Goal: Task Accomplishment & Management: Manage account settings

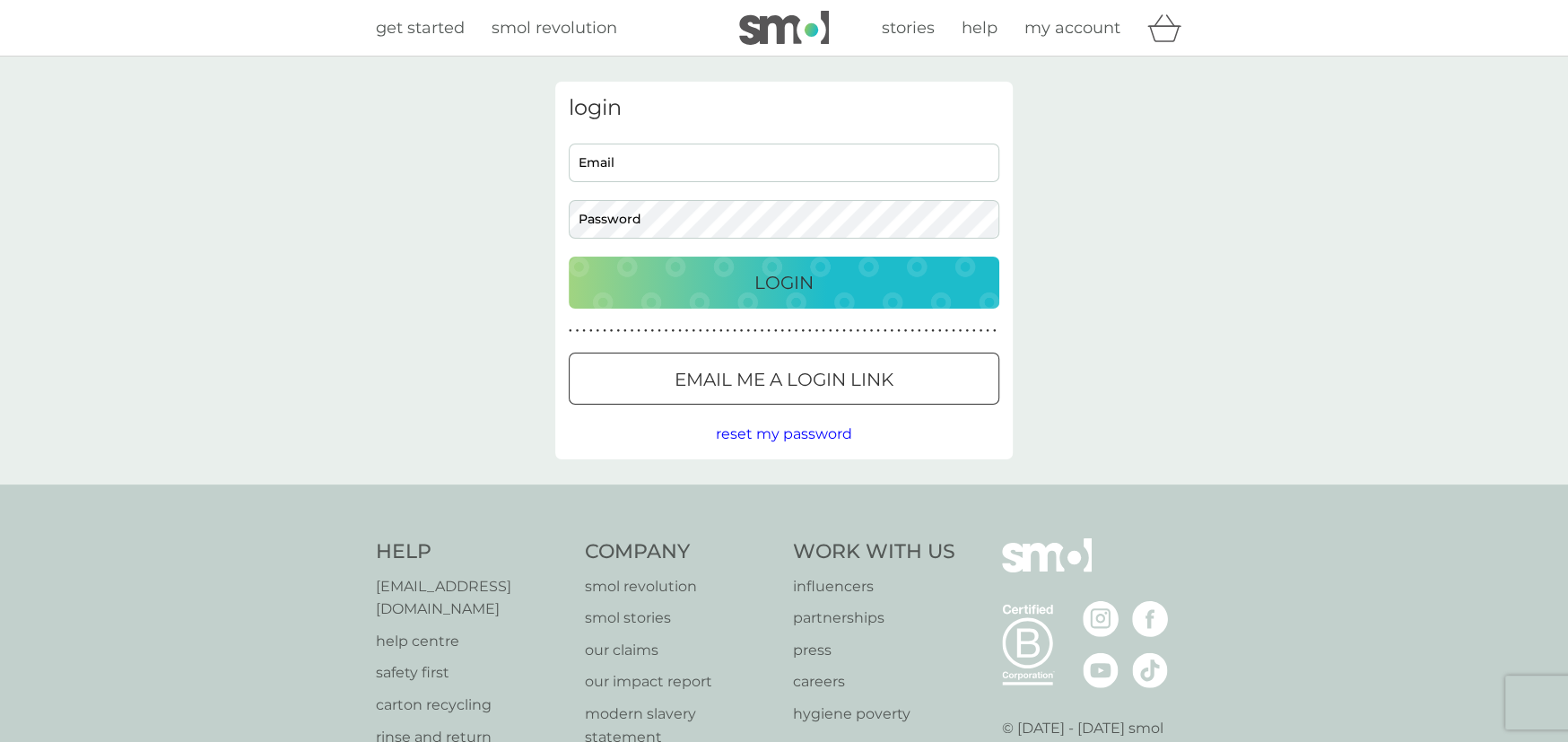
click at [752, 161] on input "Email" at bounding box center [783, 163] width 431 height 39
type input "[EMAIL_ADDRESS][DOMAIN_NAME]"
click at [732, 273] on div "Login" at bounding box center [784, 282] width 395 height 29
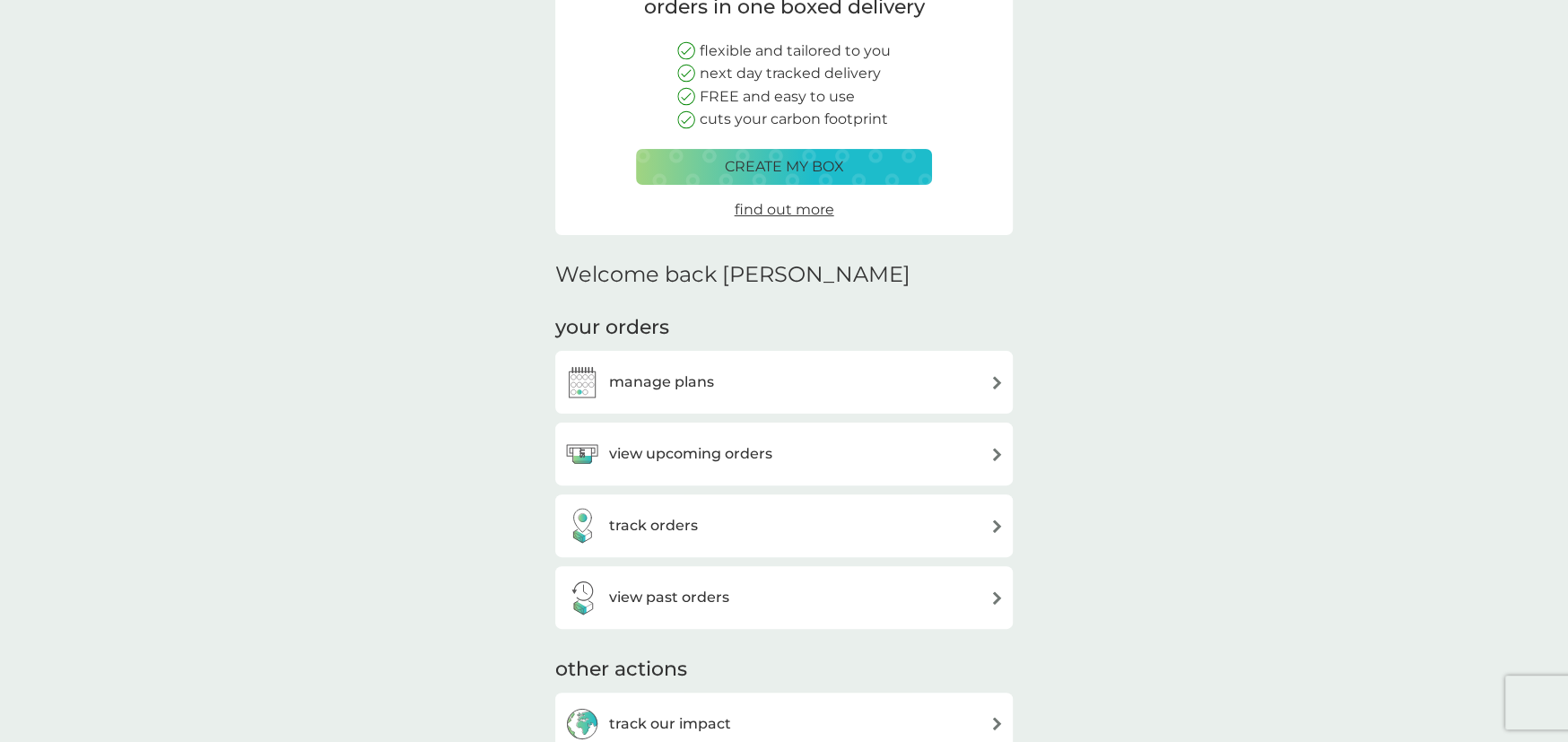
scroll to position [199, 0]
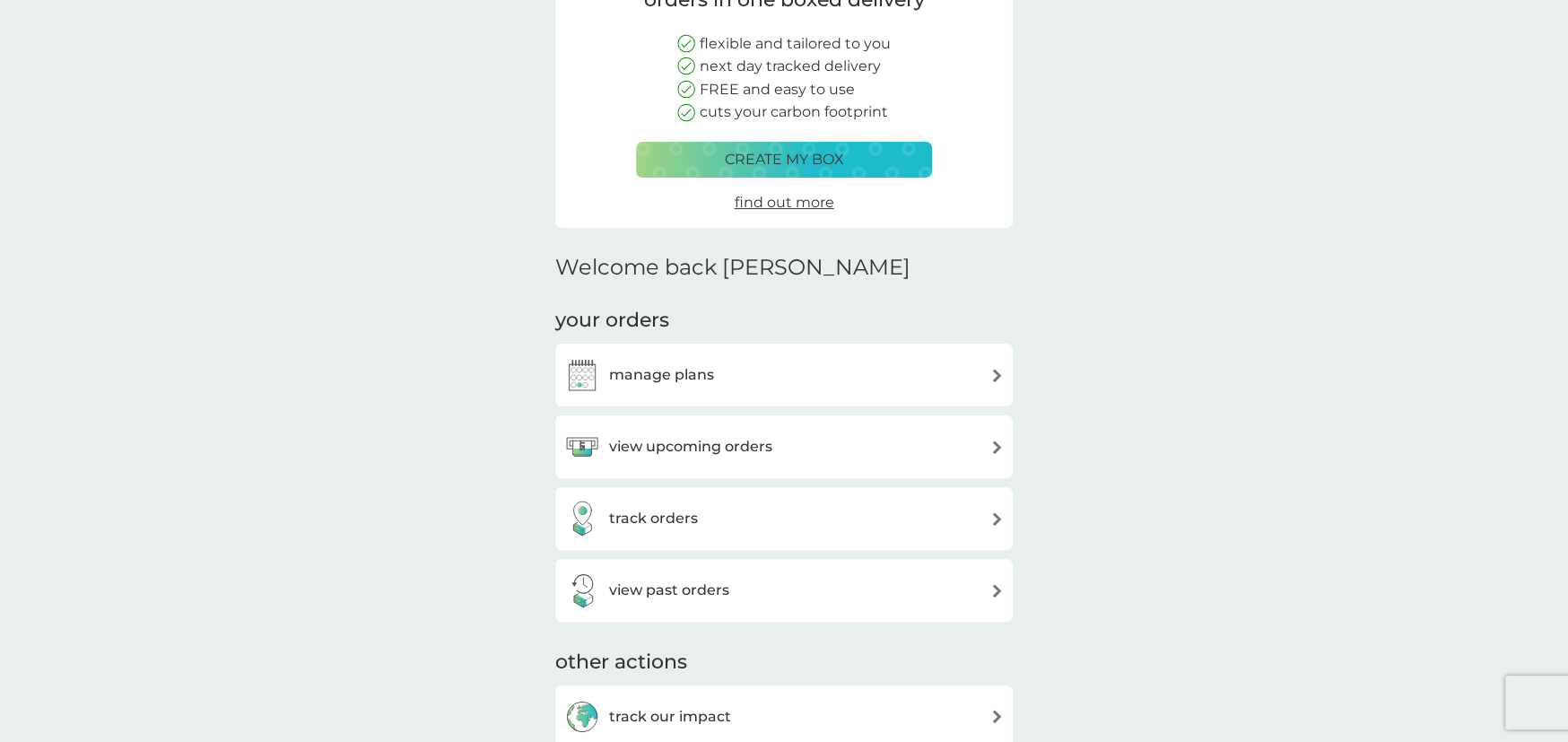
click at [730, 377] on div "manage plans" at bounding box center [784, 375] width 439 height 36
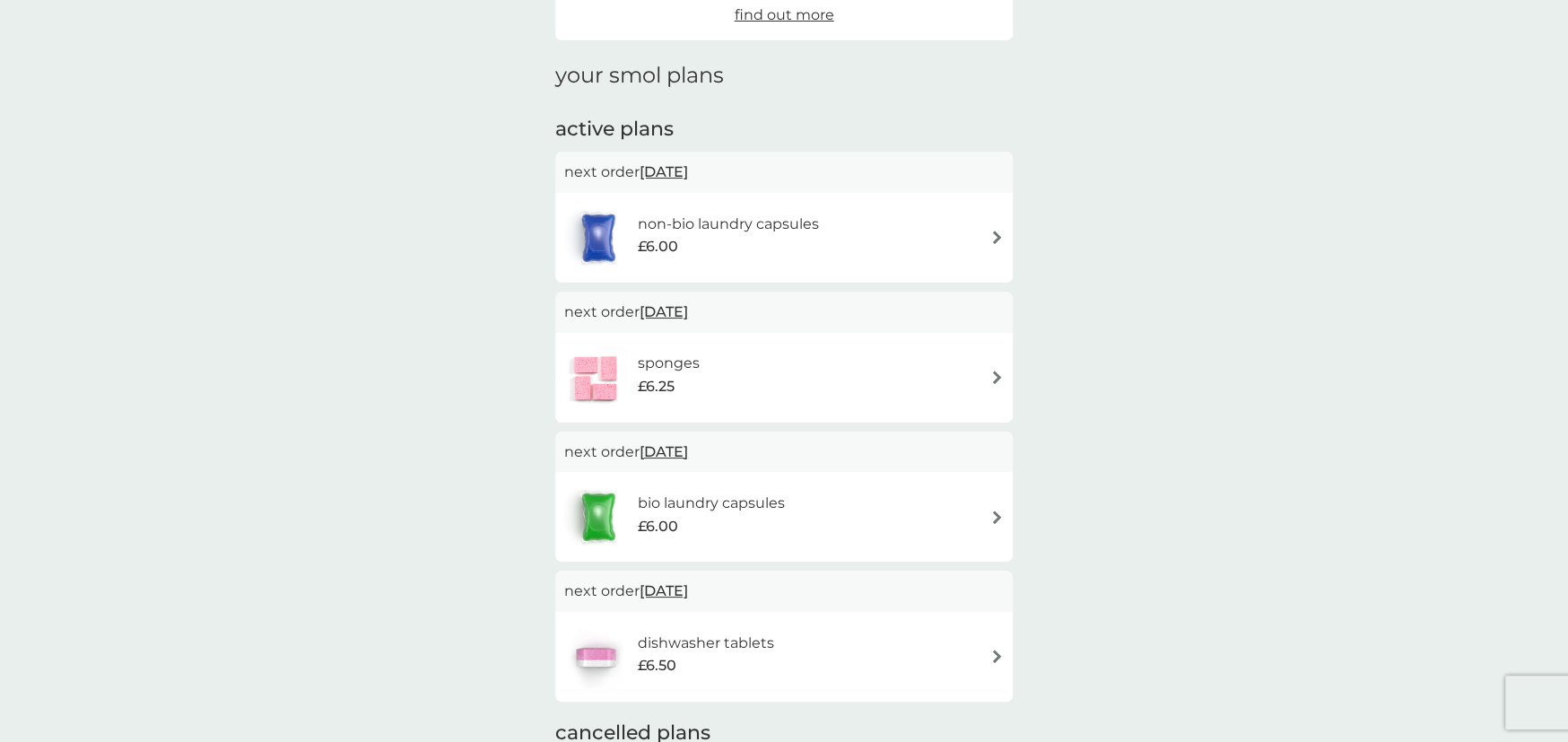
scroll to position [203, 0]
click at [764, 510] on h6 "bio laundry capsules" at bounding box center [710, 505] width 147 height 23
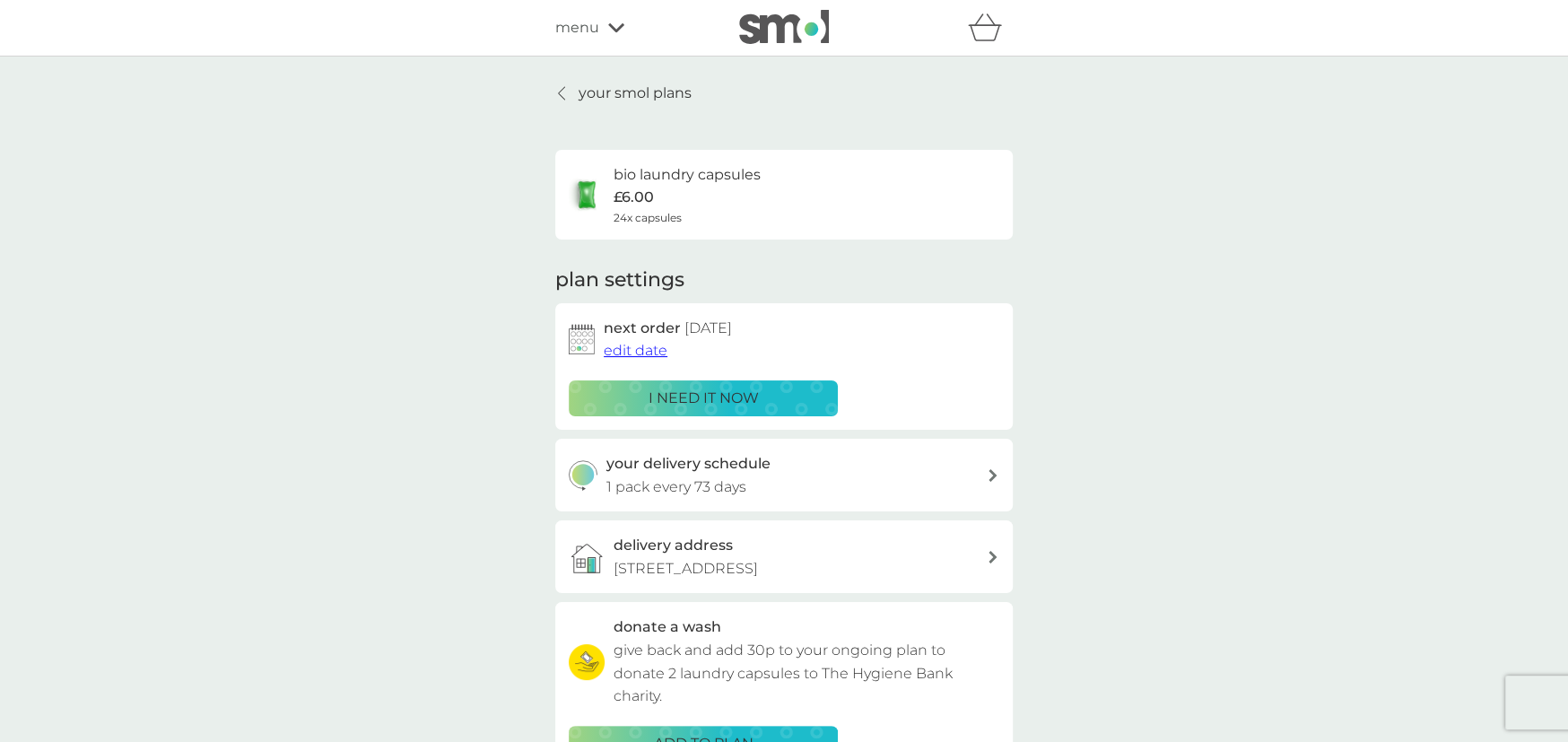
click at [617, 344] on span "edit date" at bounding box center [635, 350] width 64 height 17
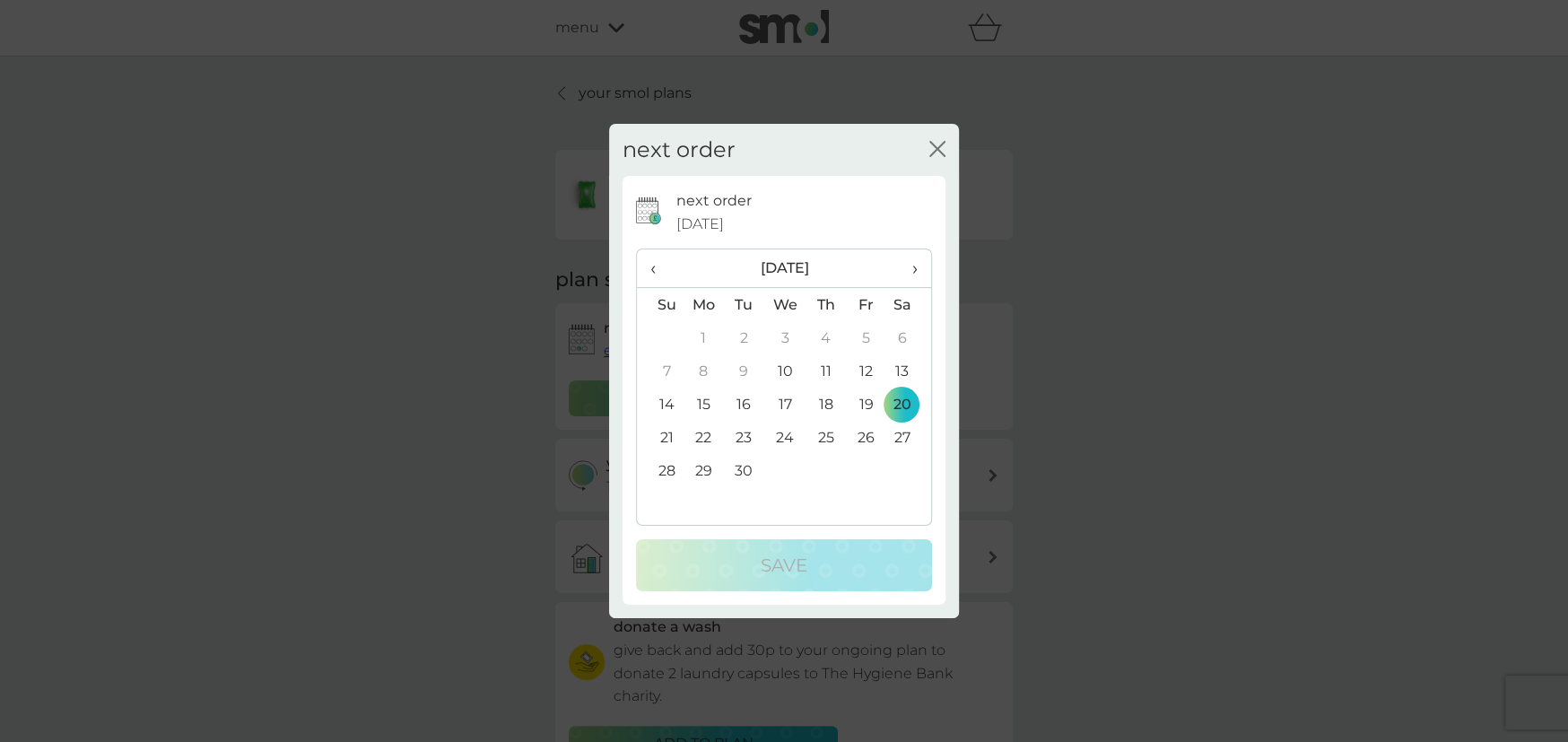
click at [786, 366] on td "10" at bounding box center [784, 371] width 42 height 33
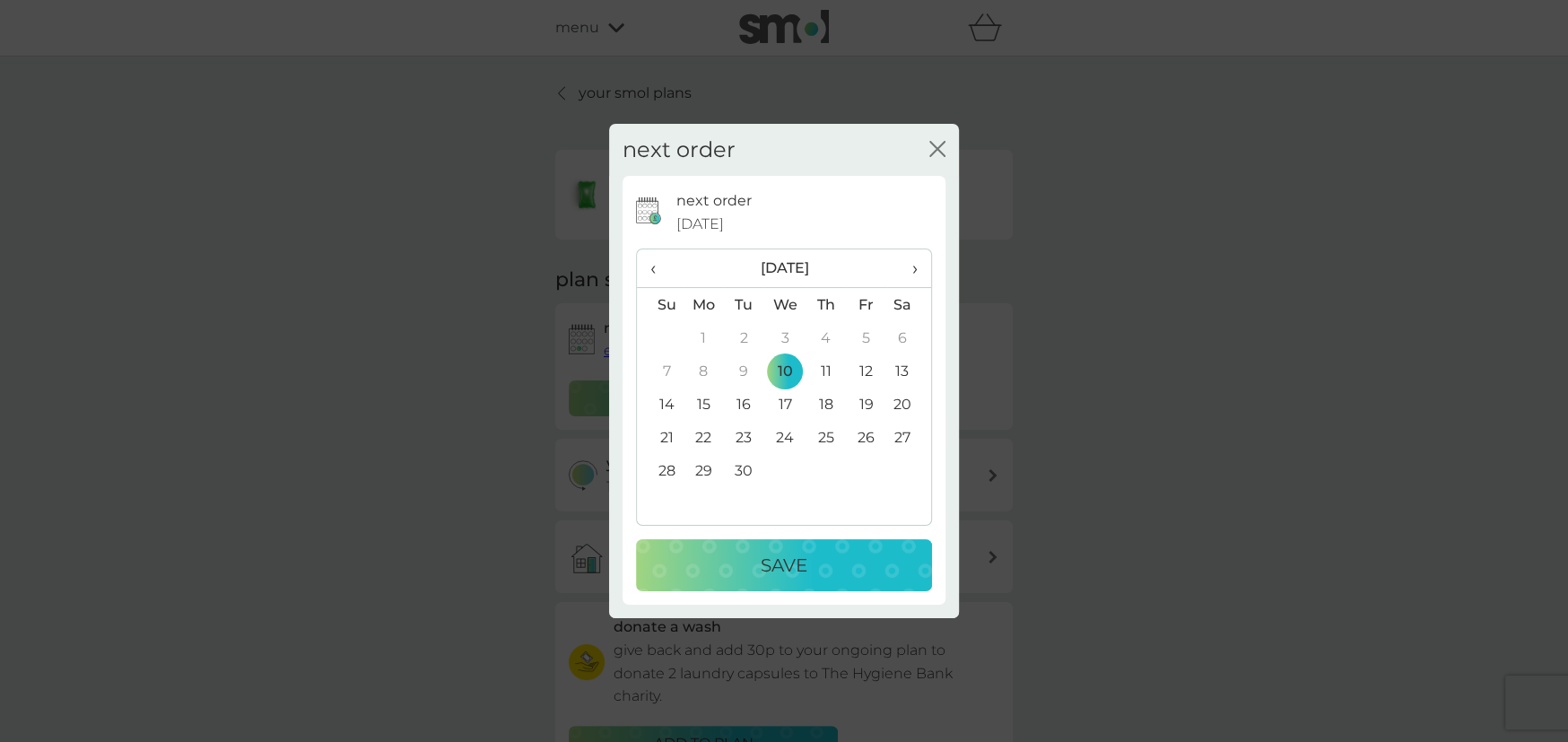
click at [795, 556] on p "Save" at bounding box center [784, 565] width 47 height 29
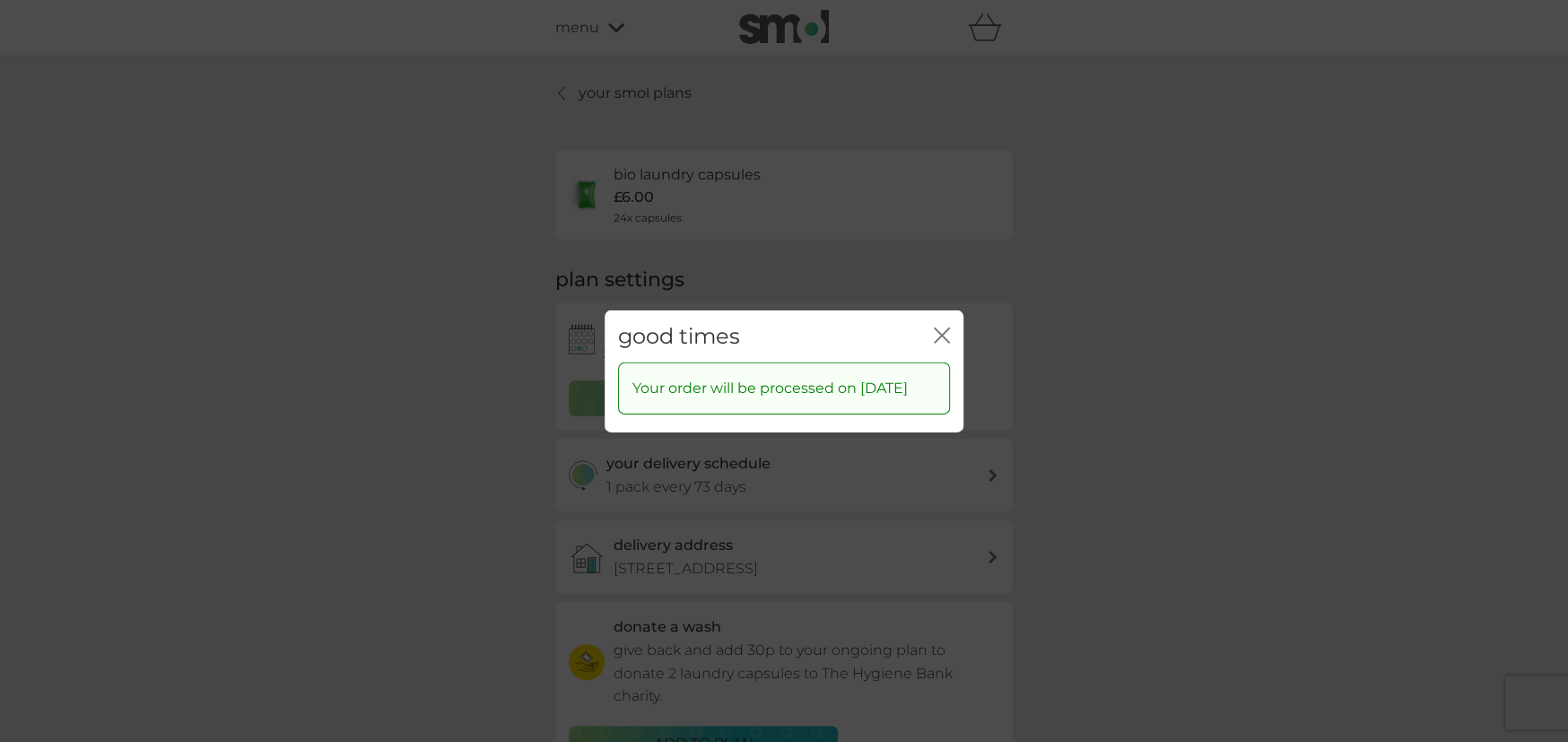
click at [940, 328] on icon "close" at bounding box center [938, 335] width 7 height 15
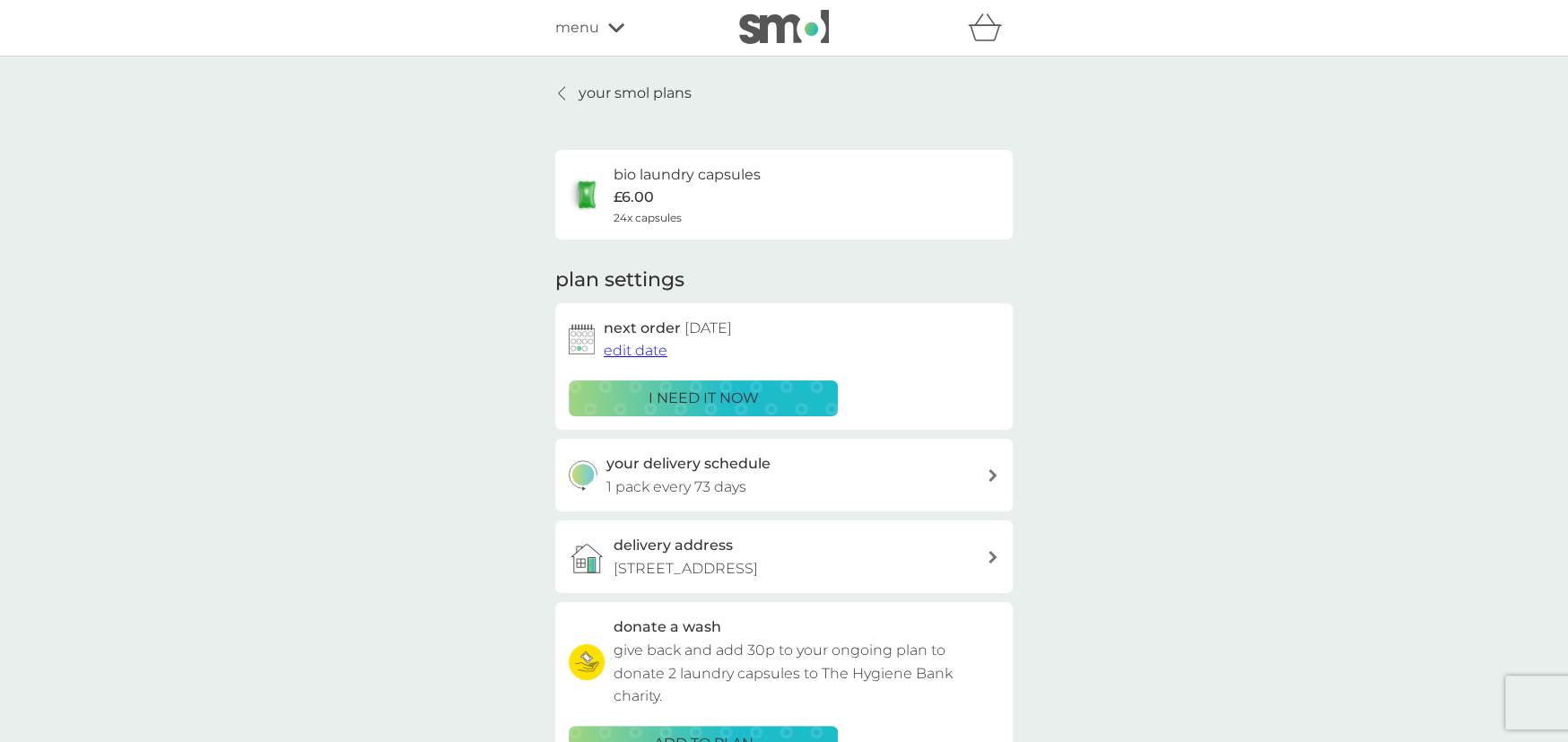
click at [718, 406] on p "i need it now" at bounding box center [704, 398] width 111 height 23
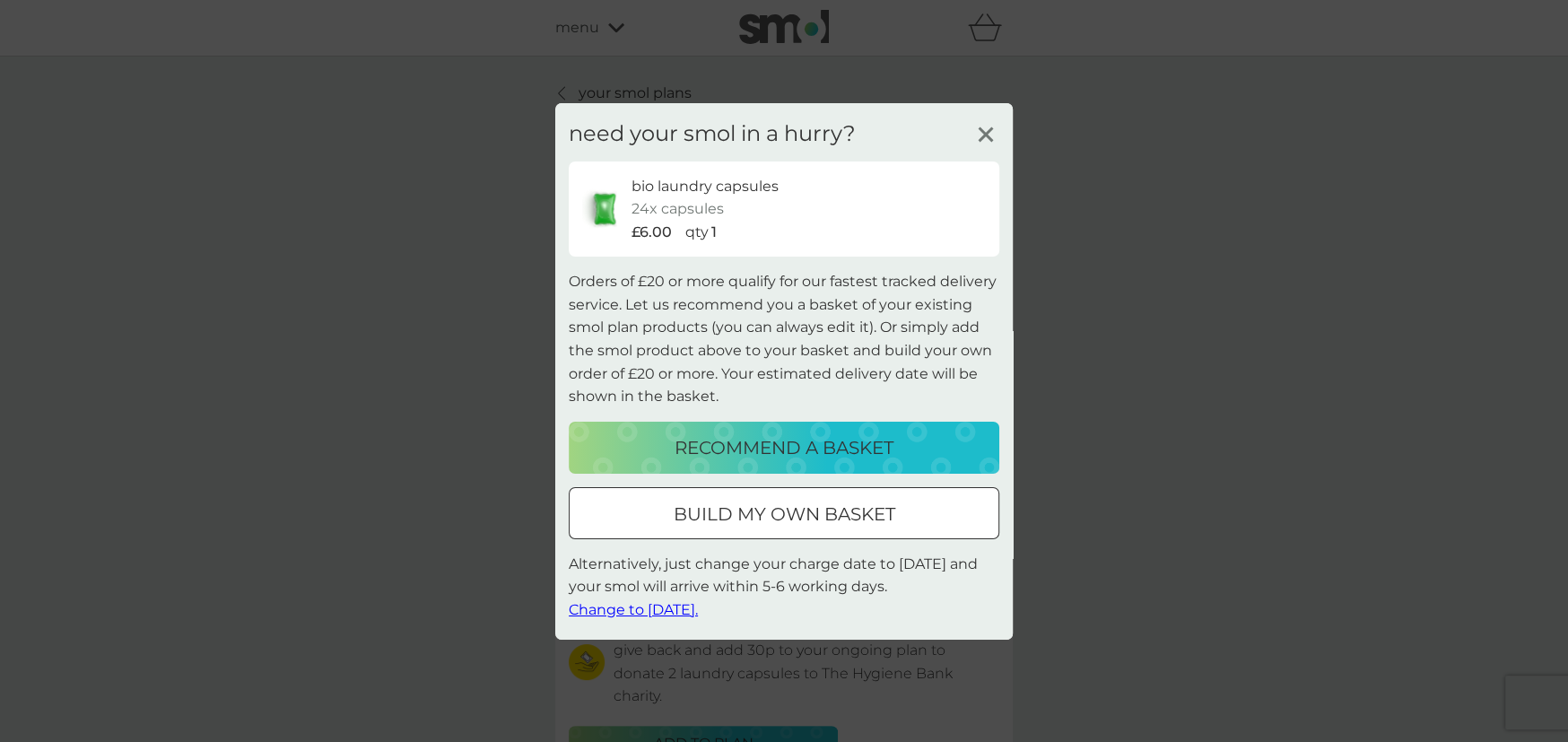
click at [739, 512] on p "build my own basket" at bounding box center [784, 514] width 221 height 29
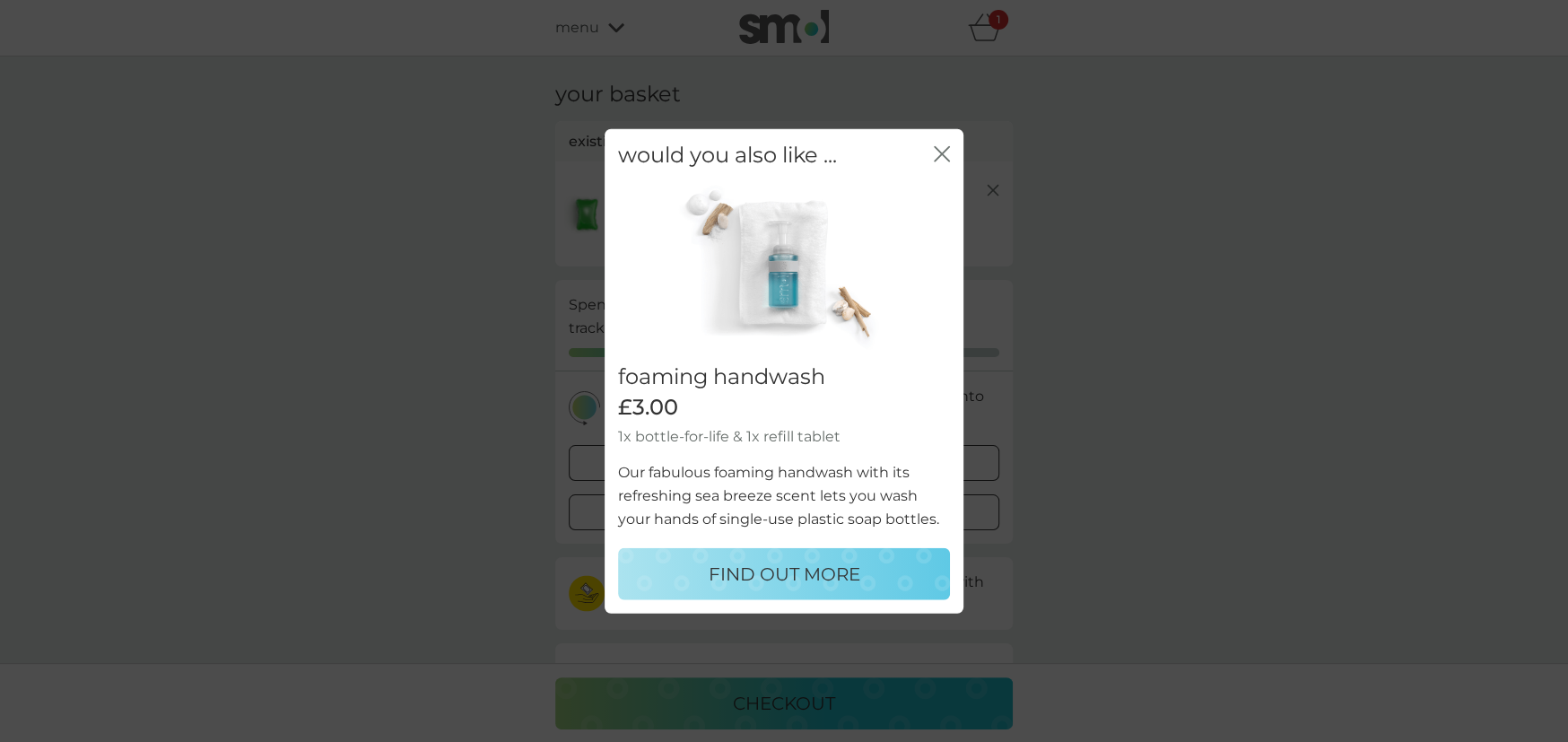
click at [944, 159] on icon "close" at bounding box center [942, 154] width 17 height 17
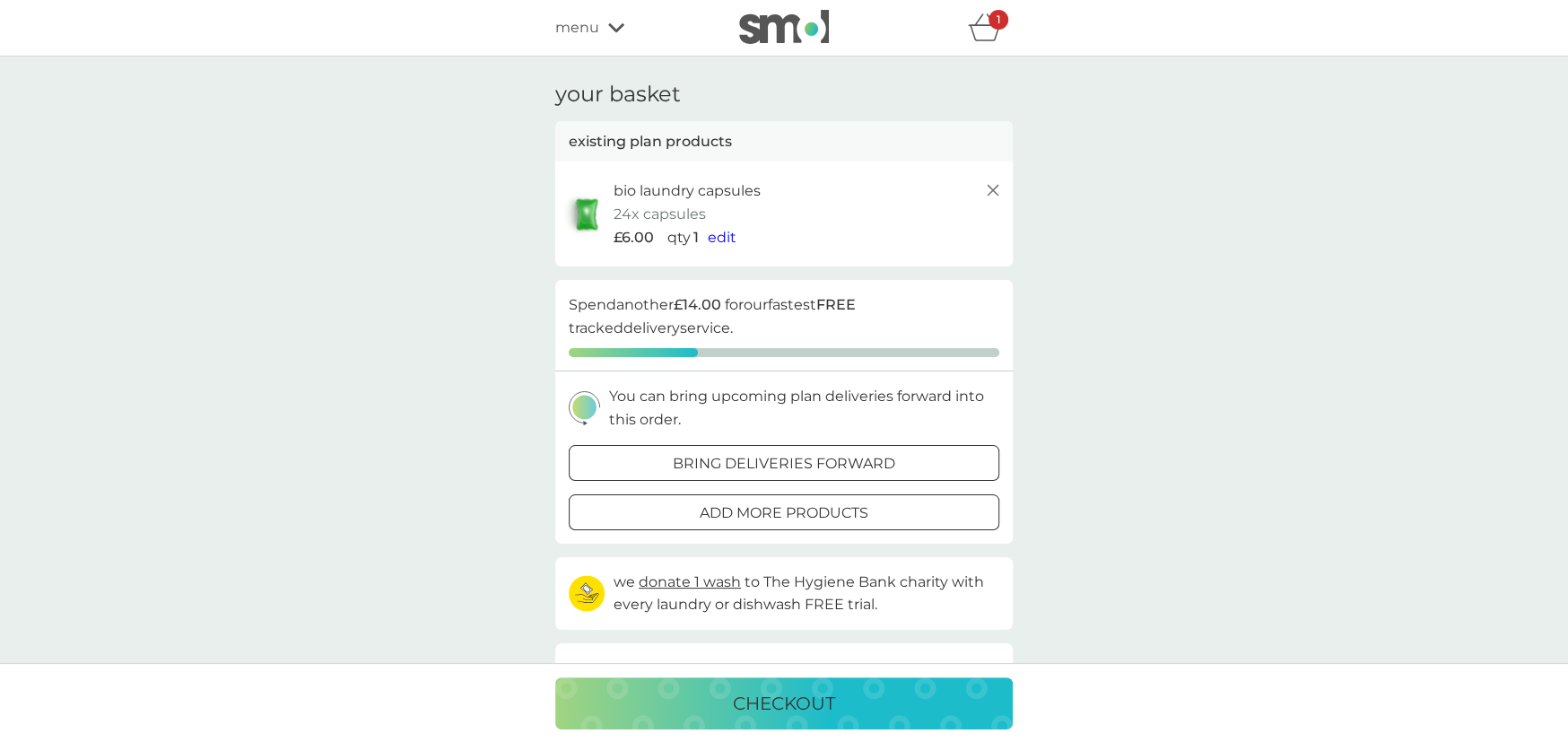
click at [720, 458] on p "bring deliveries forward" at bounding box center [783, 463] width 222 height 23
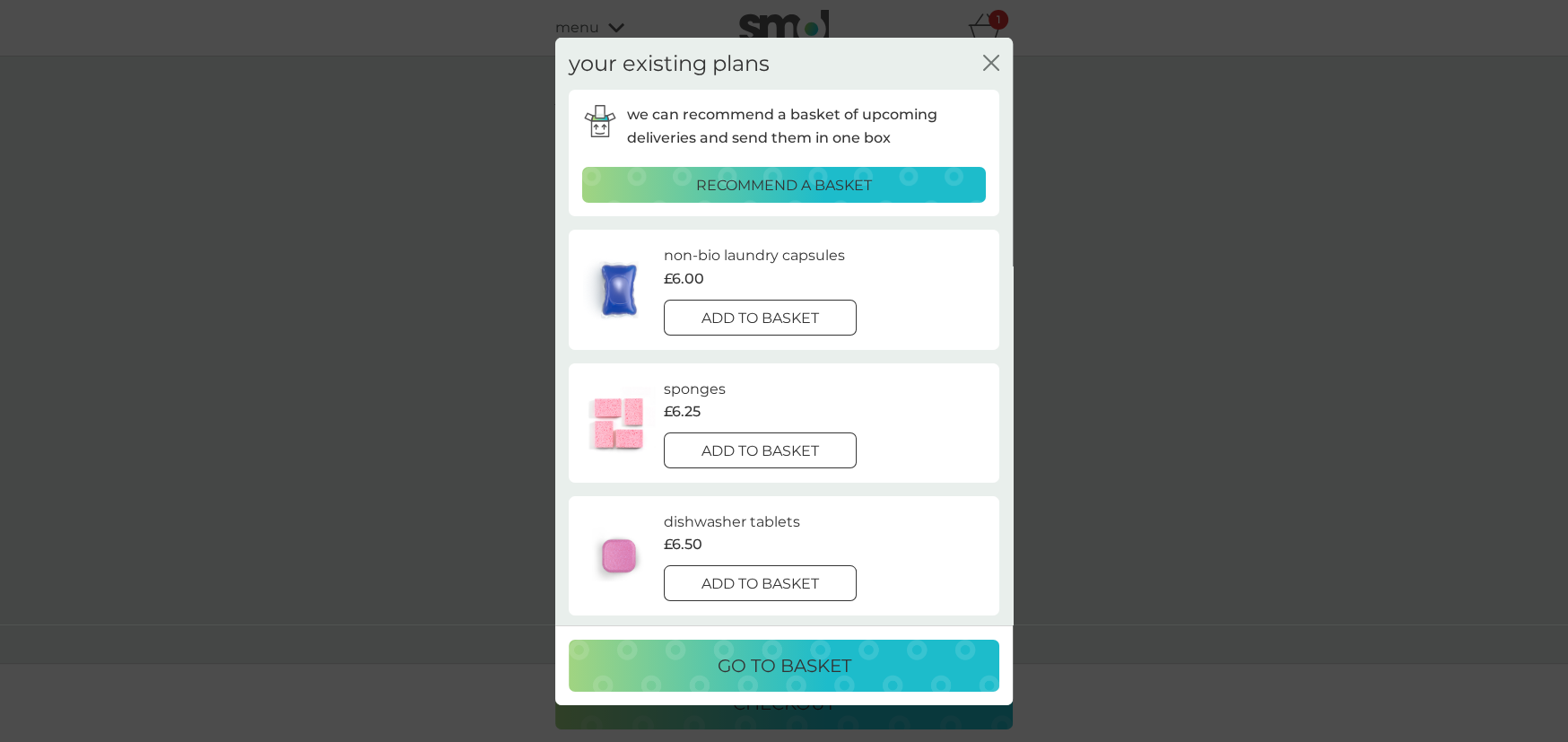
click at [794, 307] on p "add to basket" at bounding box center [759, 318] width 117 height 23
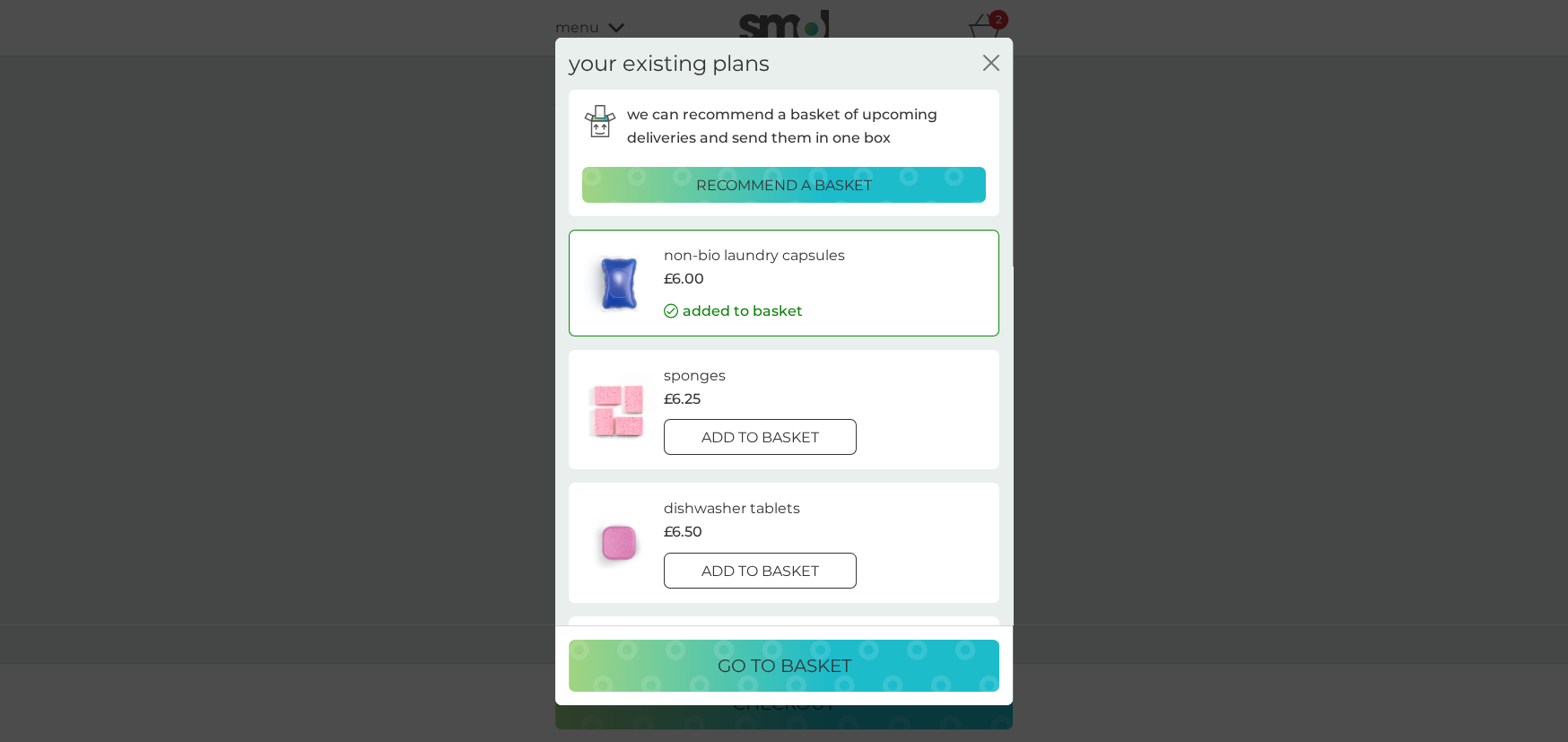
click at [779, 665] on p "go to basket" at bounding box center [784, 665] width 134 height 29
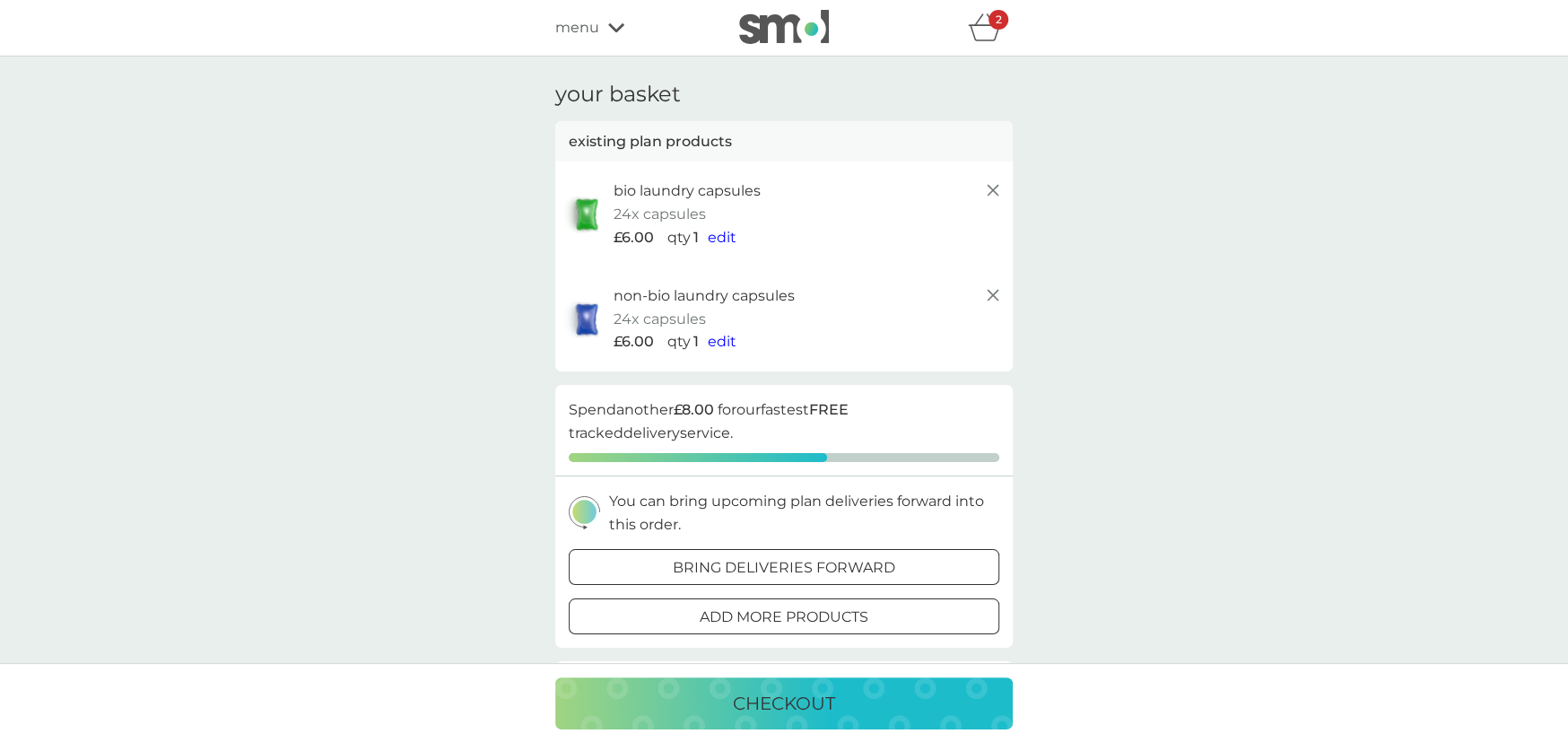
click at [580, 33] on span "menu" at bounding box center [577, 28] width 44 height 23
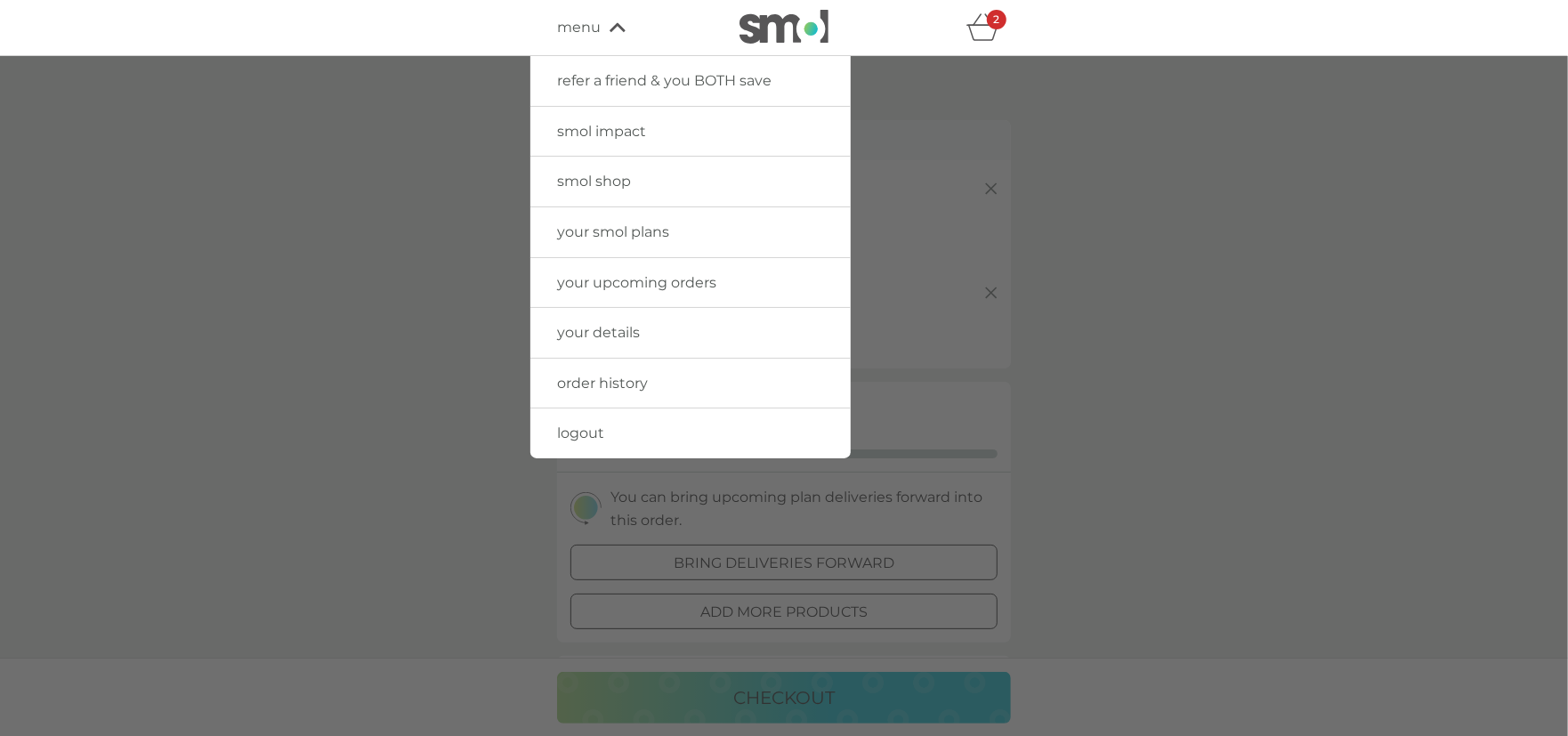
click at [589, 327] on span "your details" at bounding box center [599, 332] width 82 height 16
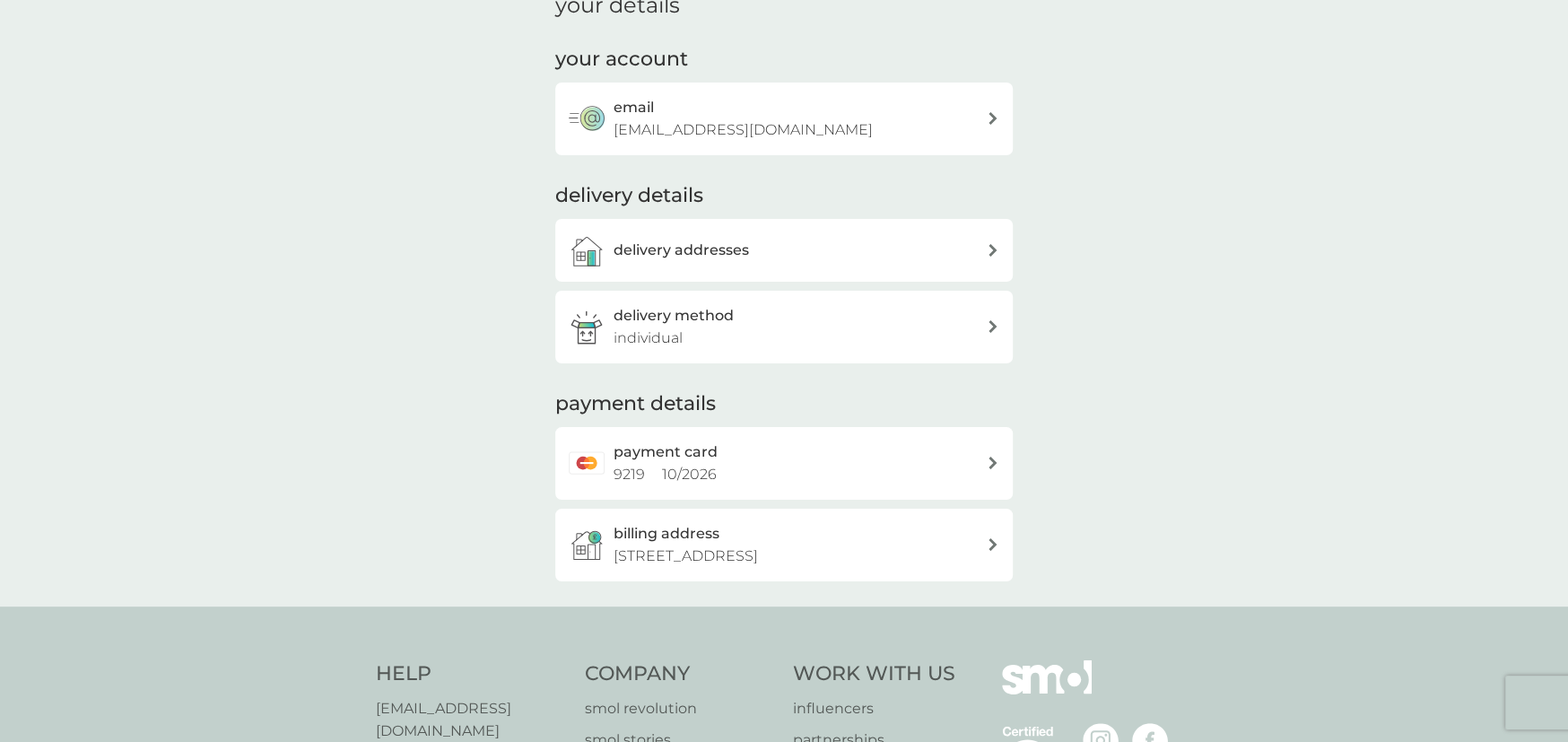
scroll to position [90, 0]
click at [794, 535] on div "billing address 2 englehurst, Harpenden, AL5 5SQ" at bounding box center [800, 545] width 373 height 46
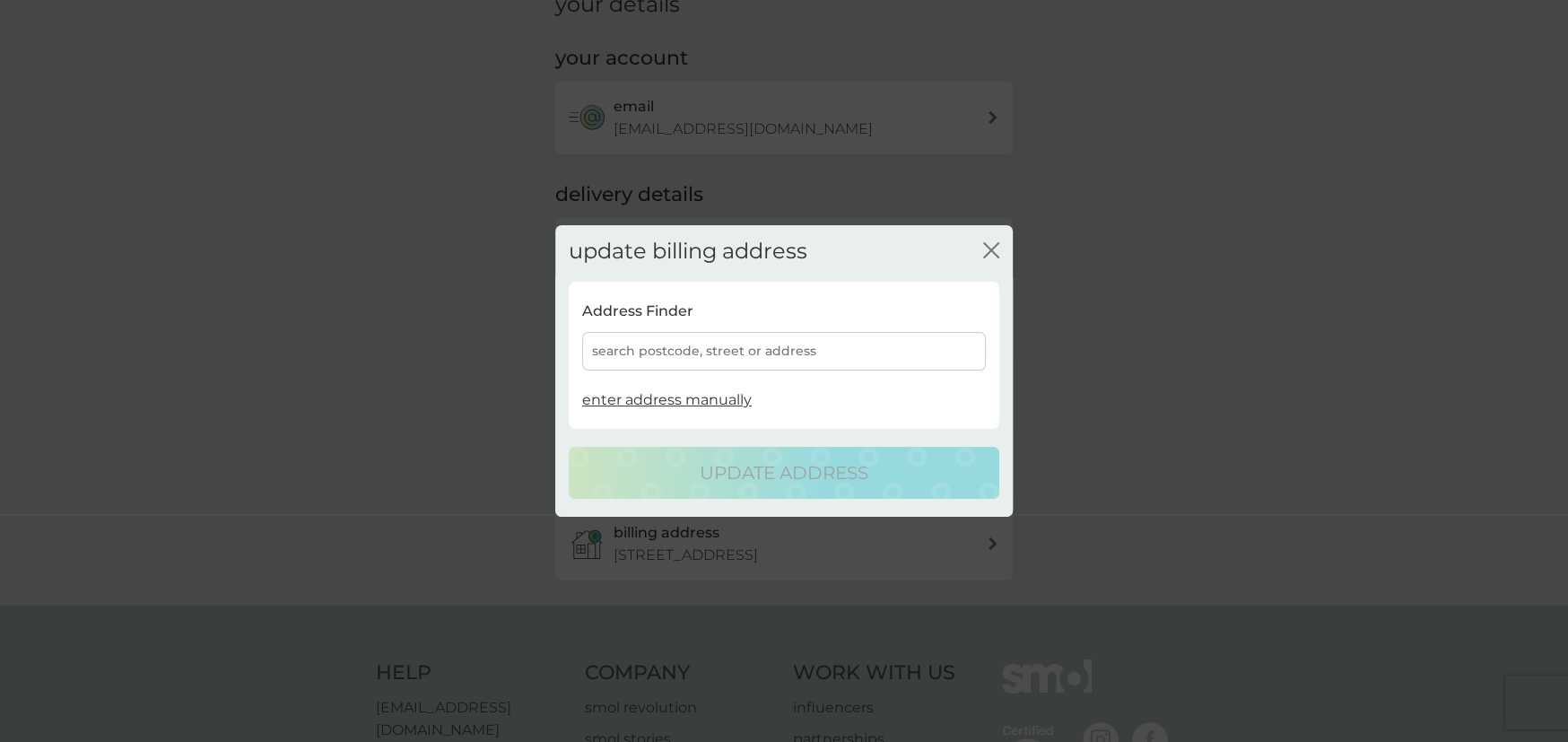
click at [680, 349] on div "search postcode, street or address" at bounding box center [784, 352] width 404 height 39
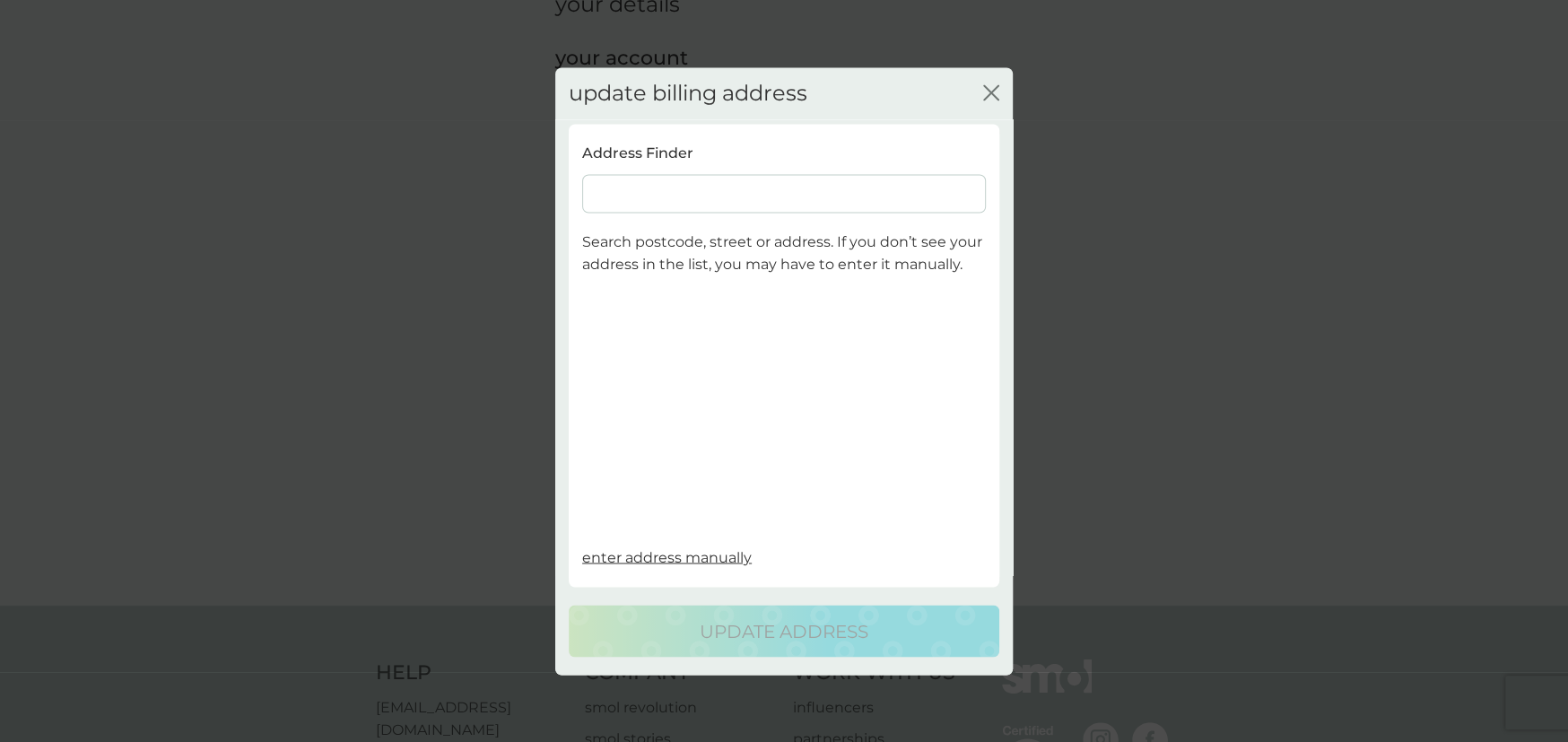
click at [673, 190] on input at bounding box center [784, 194] width 404 height 39
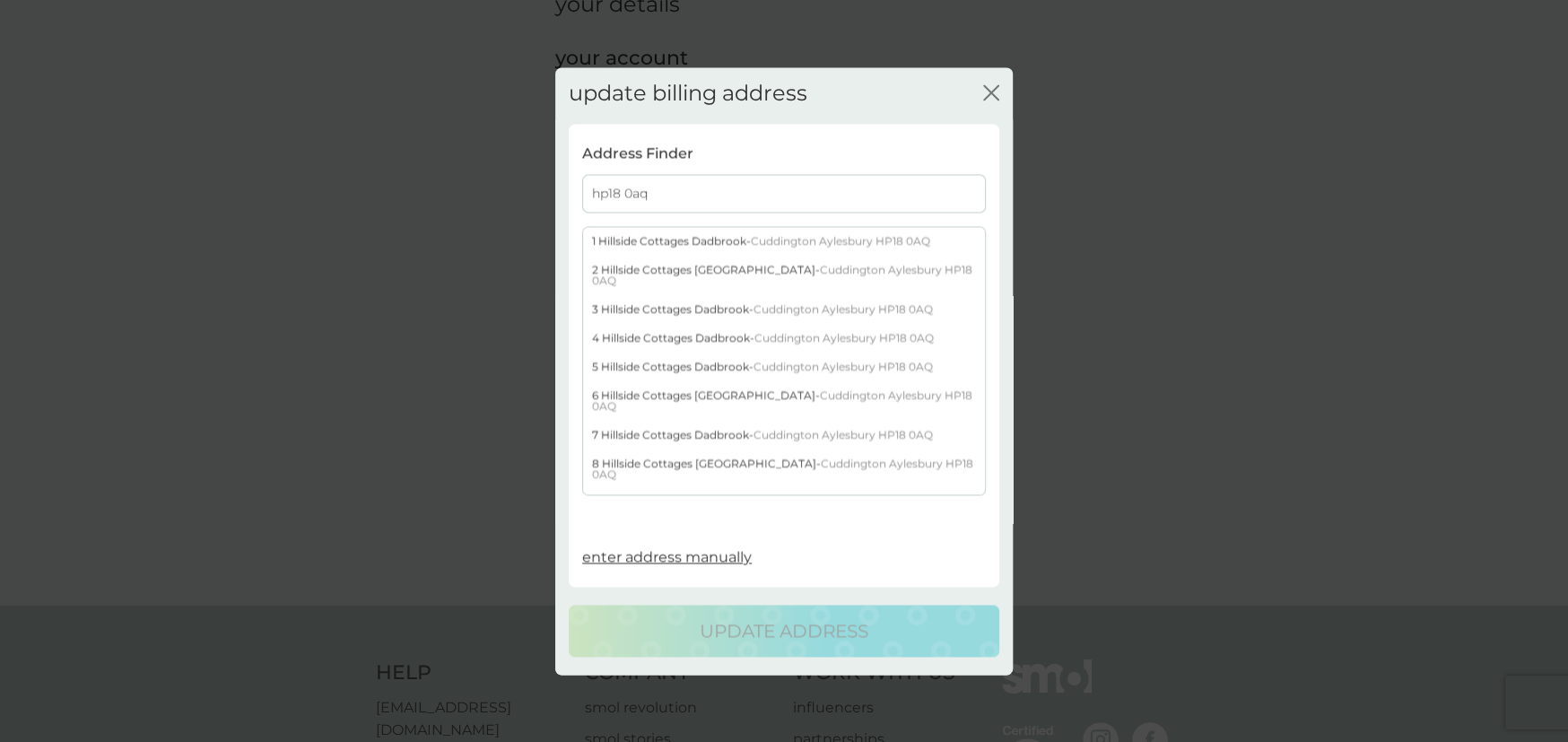
type input "hp18 0aq"
click at [676, 245] on div "1 Hillside Cottages Dadbrook - Cuddington Aylesbury HP18 0AQ" at bounding box center [784, 241] width 402 height 29
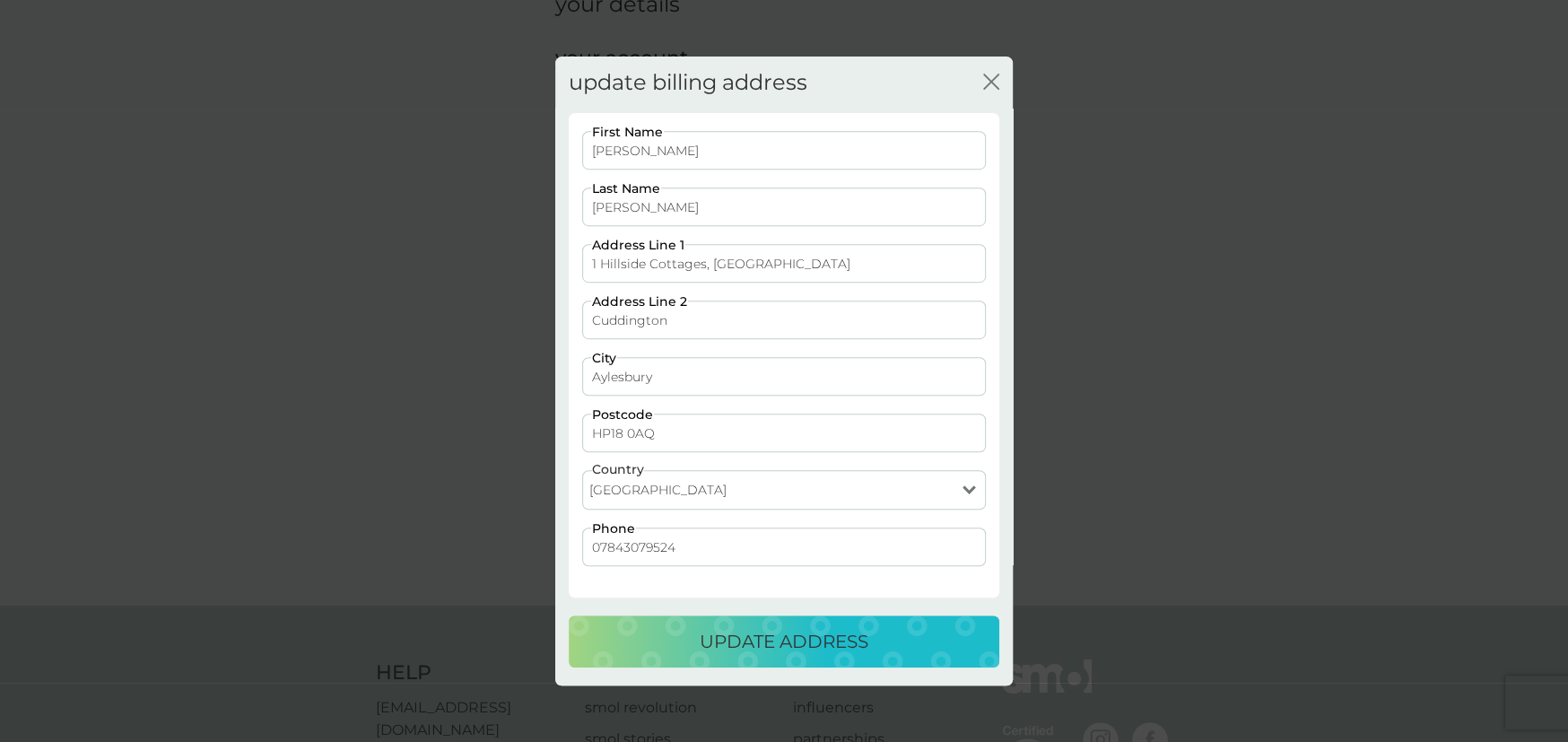
click at [820, 638] on p "update address" at bounding box center [783, 641] width 169 height 29
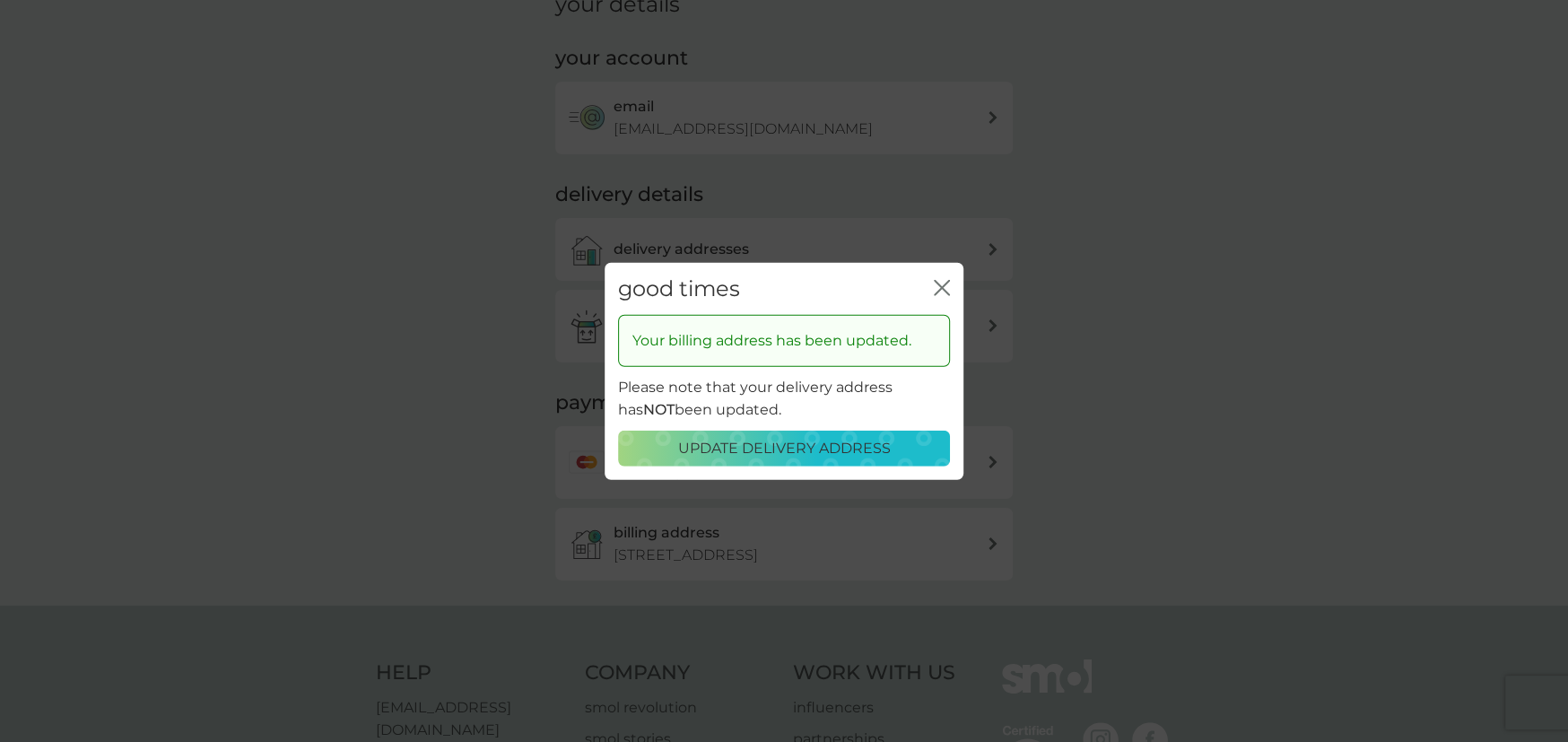
click at [941, 294] on icon "close" at bounding box center [942, 287] width 17 height 17
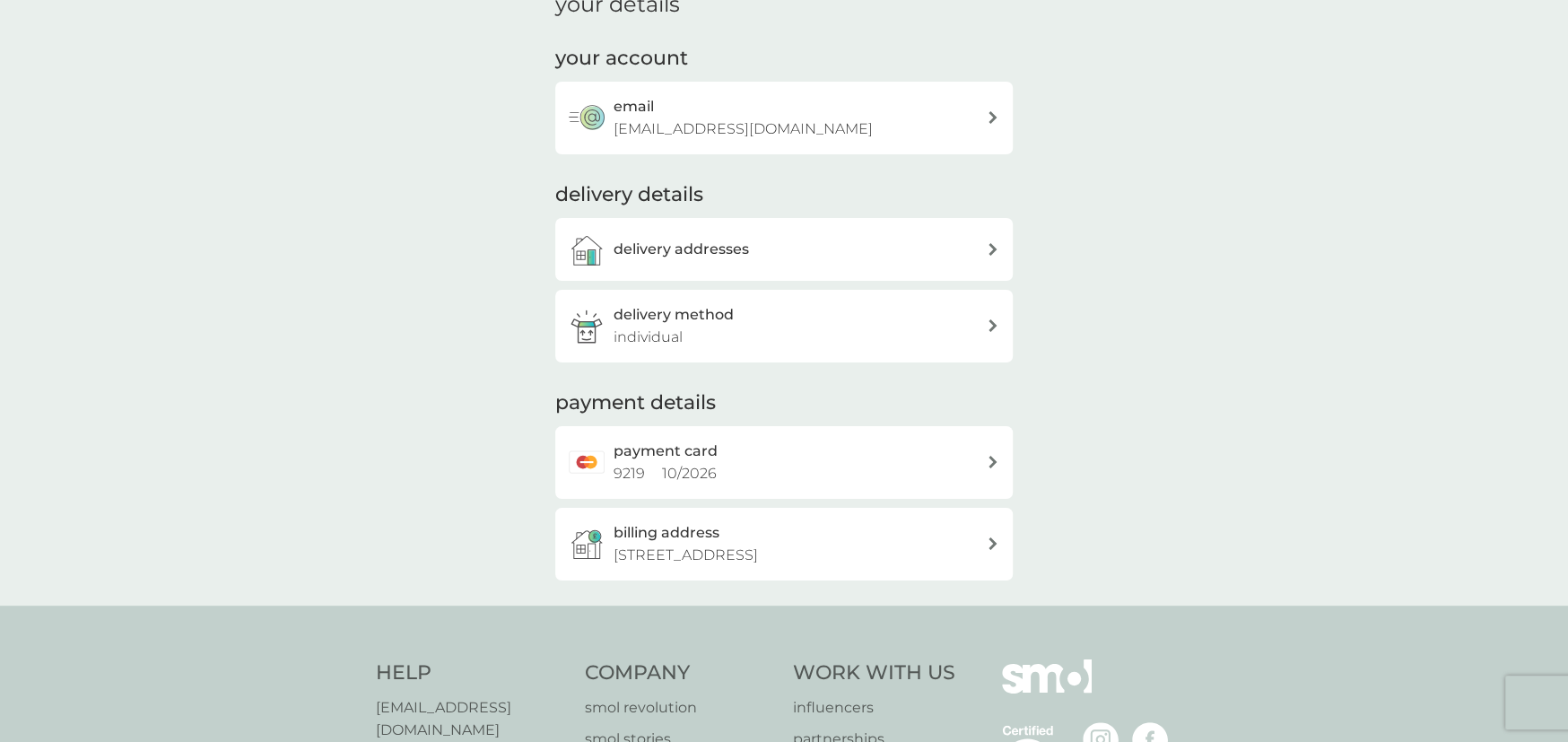
scroll to position [0, 0]
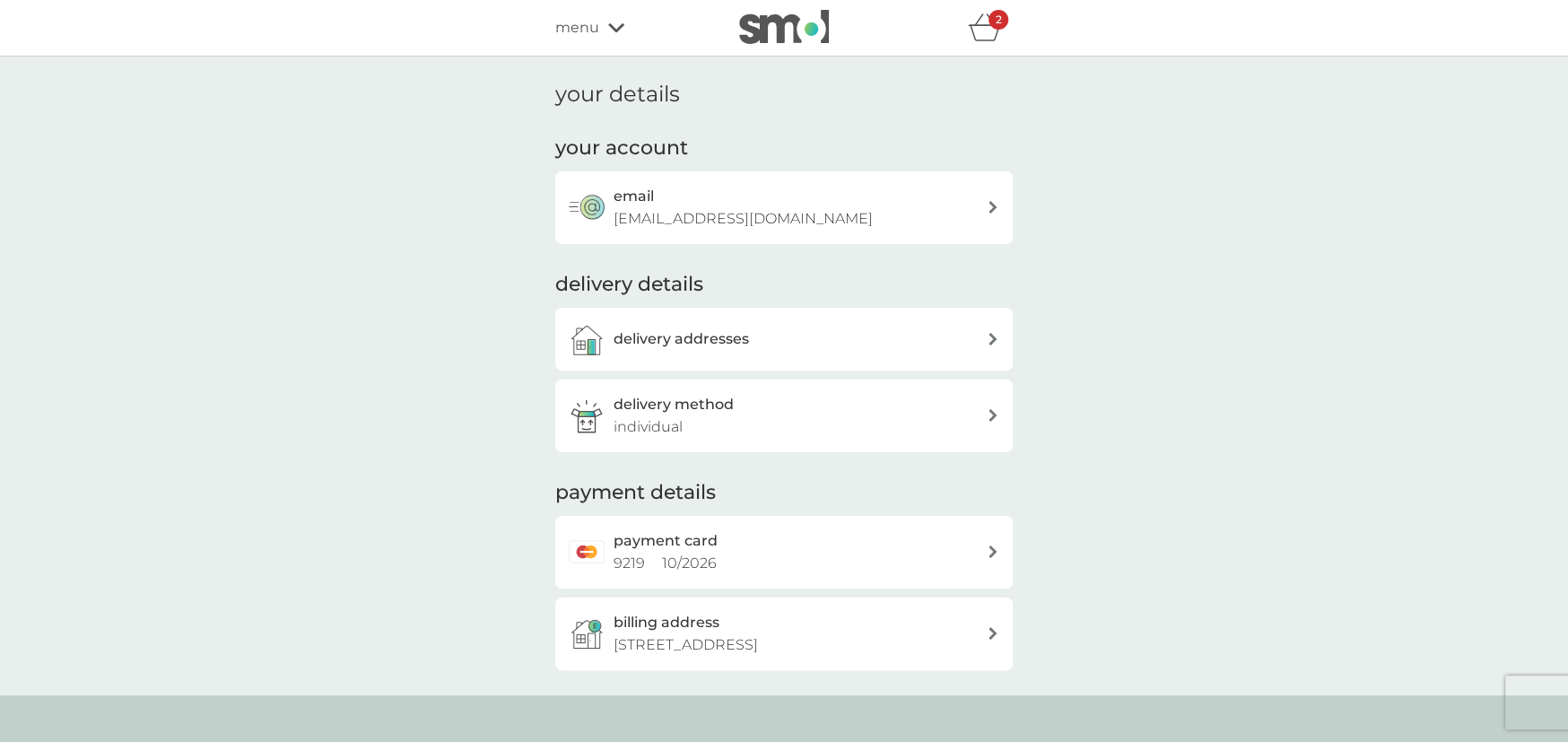
click at [994, 36] on icon "basket" at bounding box center [984, 33] width 30 height 17
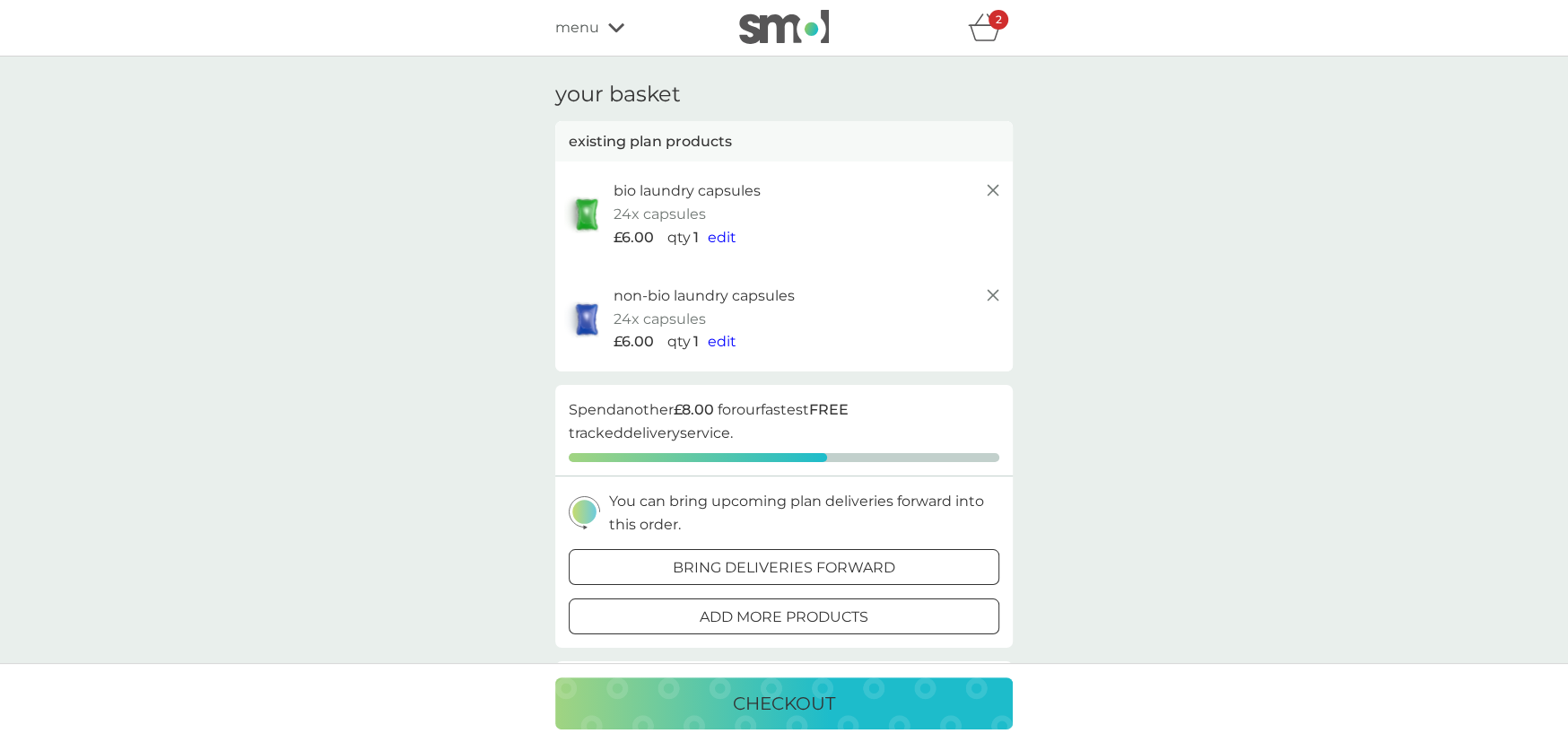
click at [989, 299] on line at bounding box center [993, 295] width 11 height 11
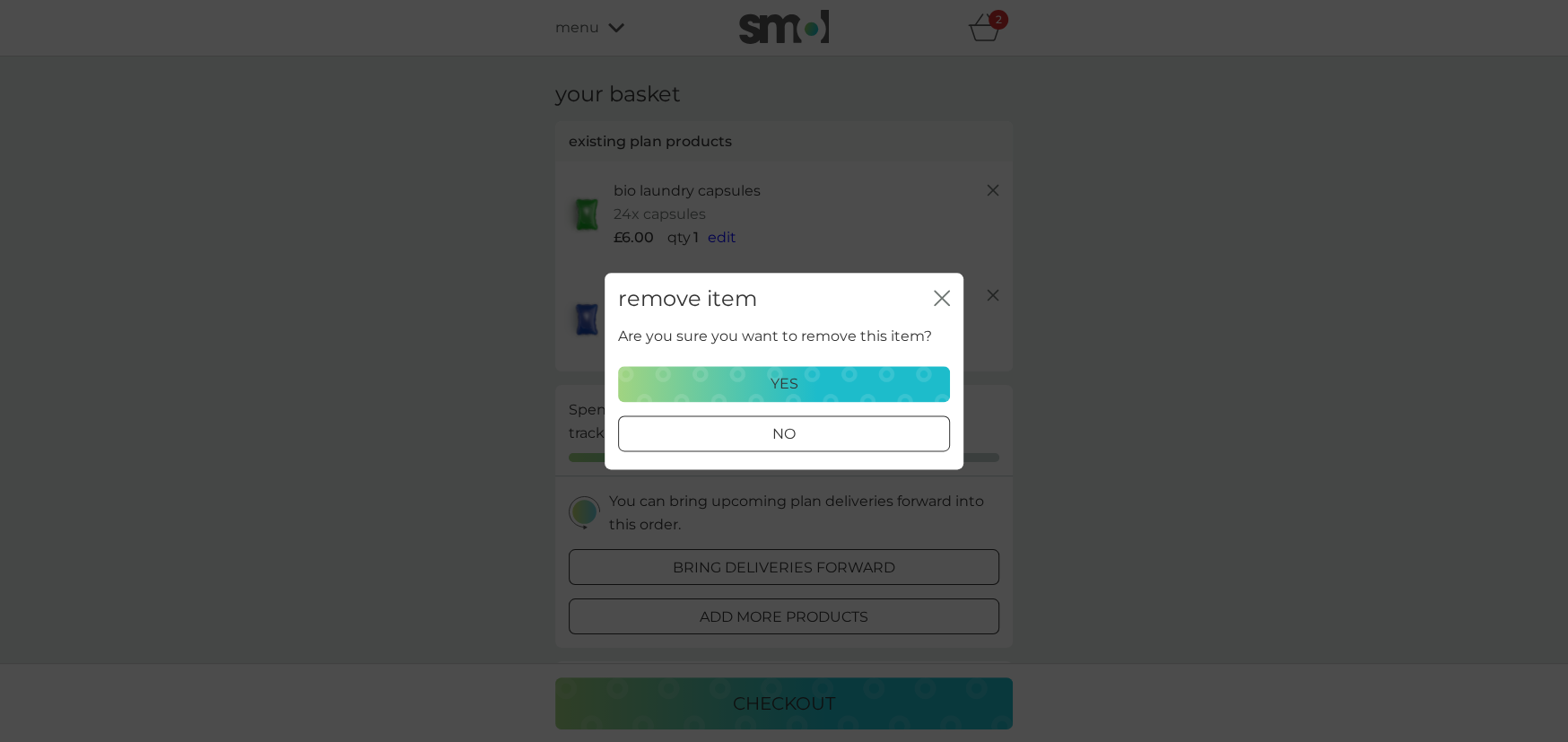
click at [880, 386] on div "yes" at bounding box center [784, 384] width 308 height 23
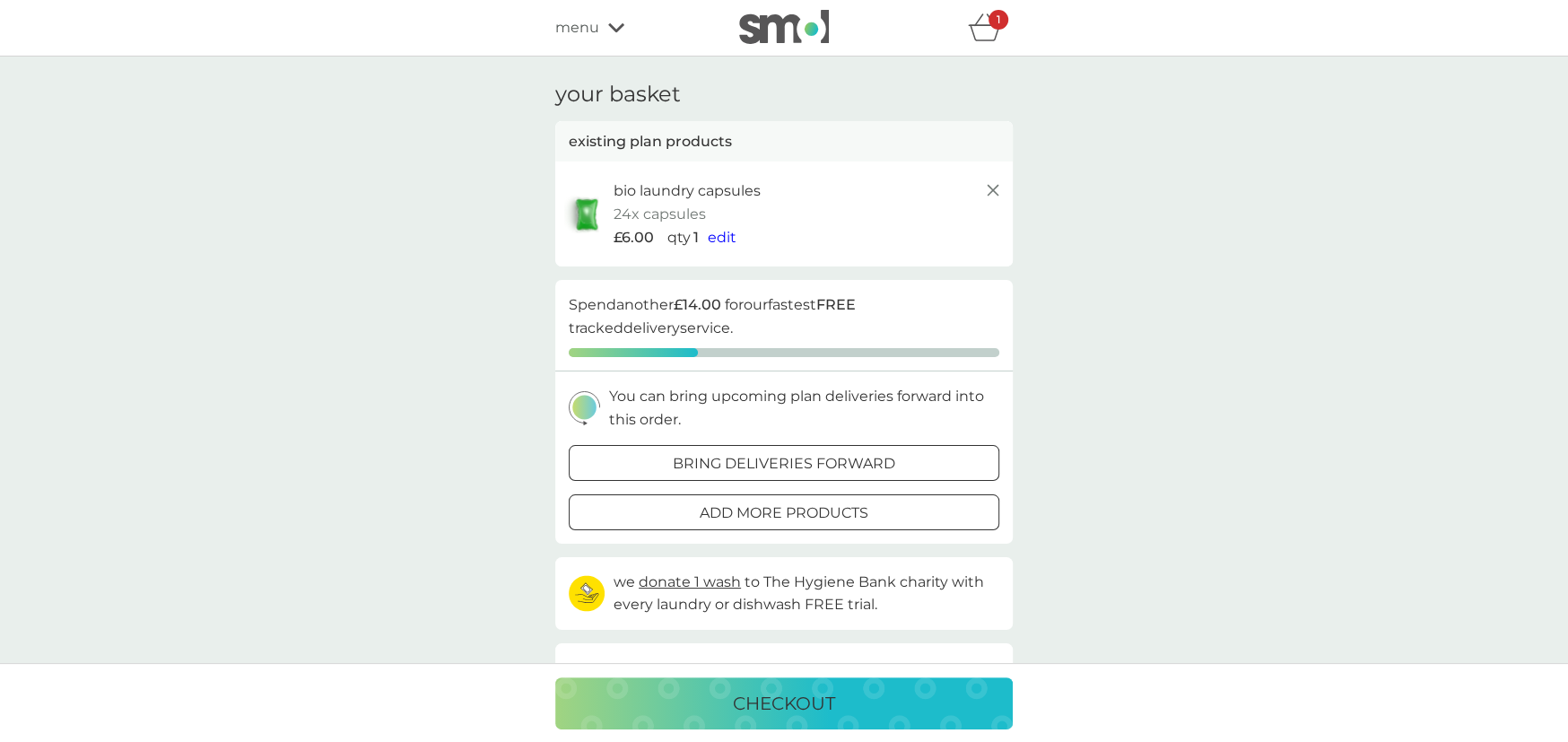
click at [995, 194] on line at bounding box center [993, 190] width 11 height 11
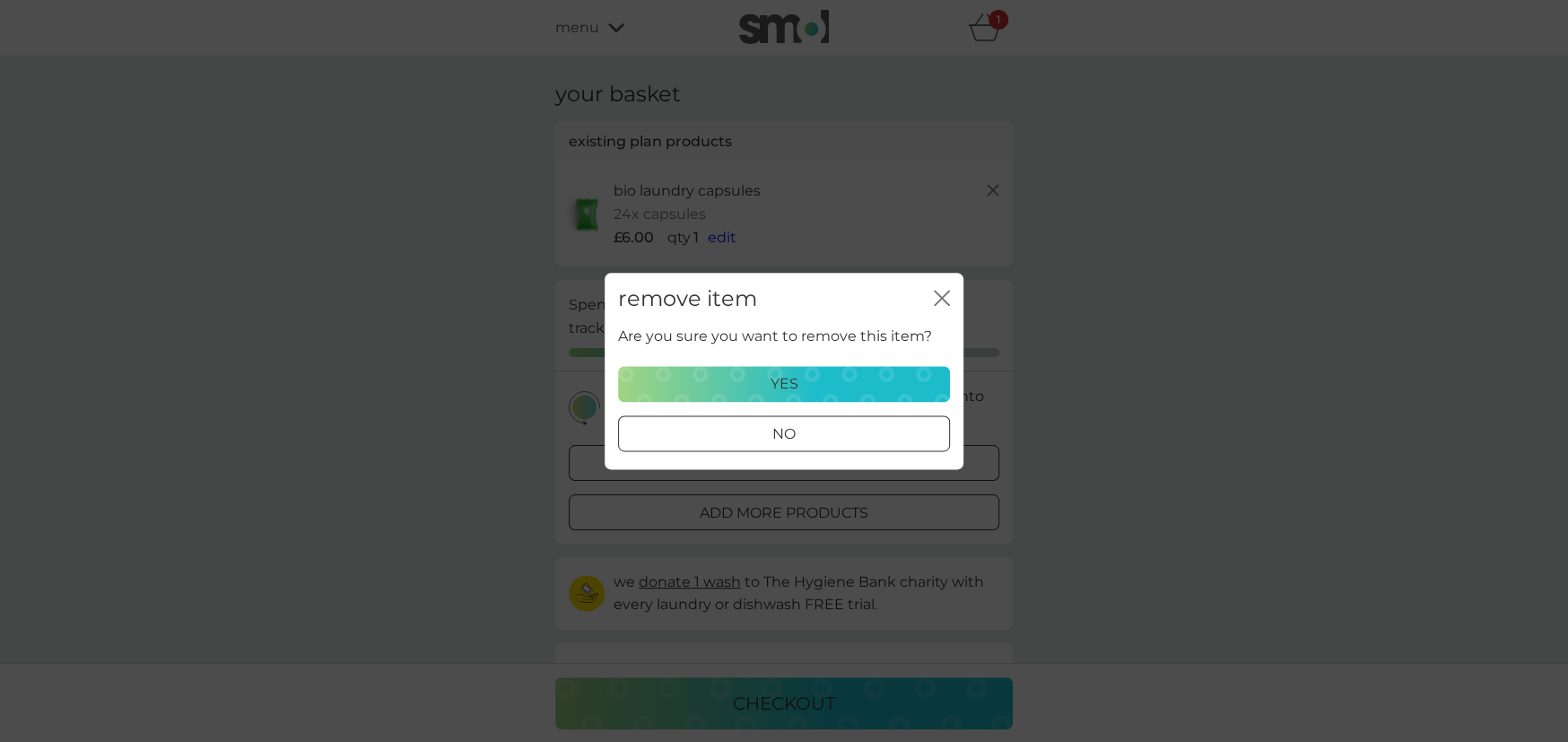
click at [826, 390] on div "yes" at bounding box center [784, 384] width 308 height 23
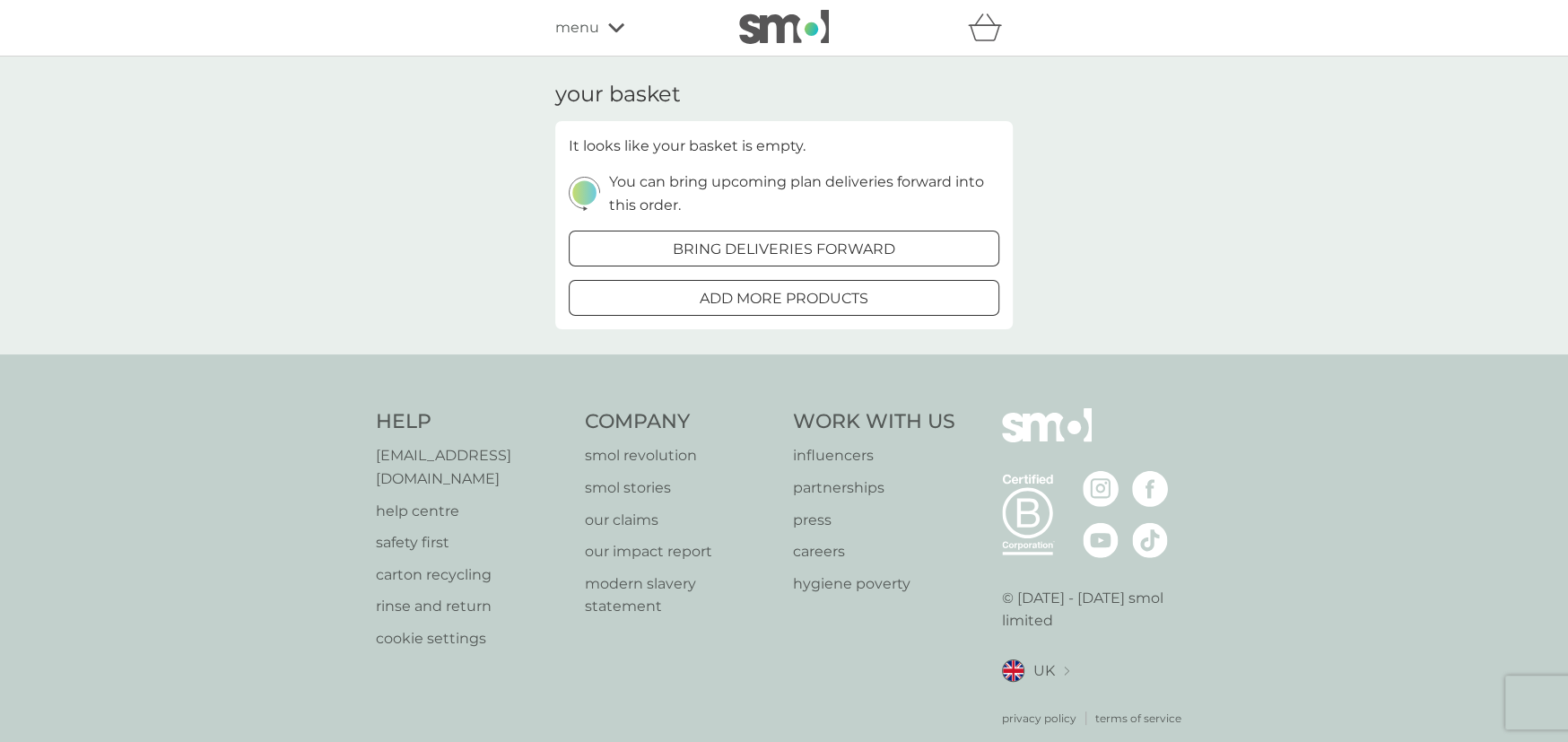
click at [580, 31] on span "menu" at bounding box center [577, 28] width 44 height 23
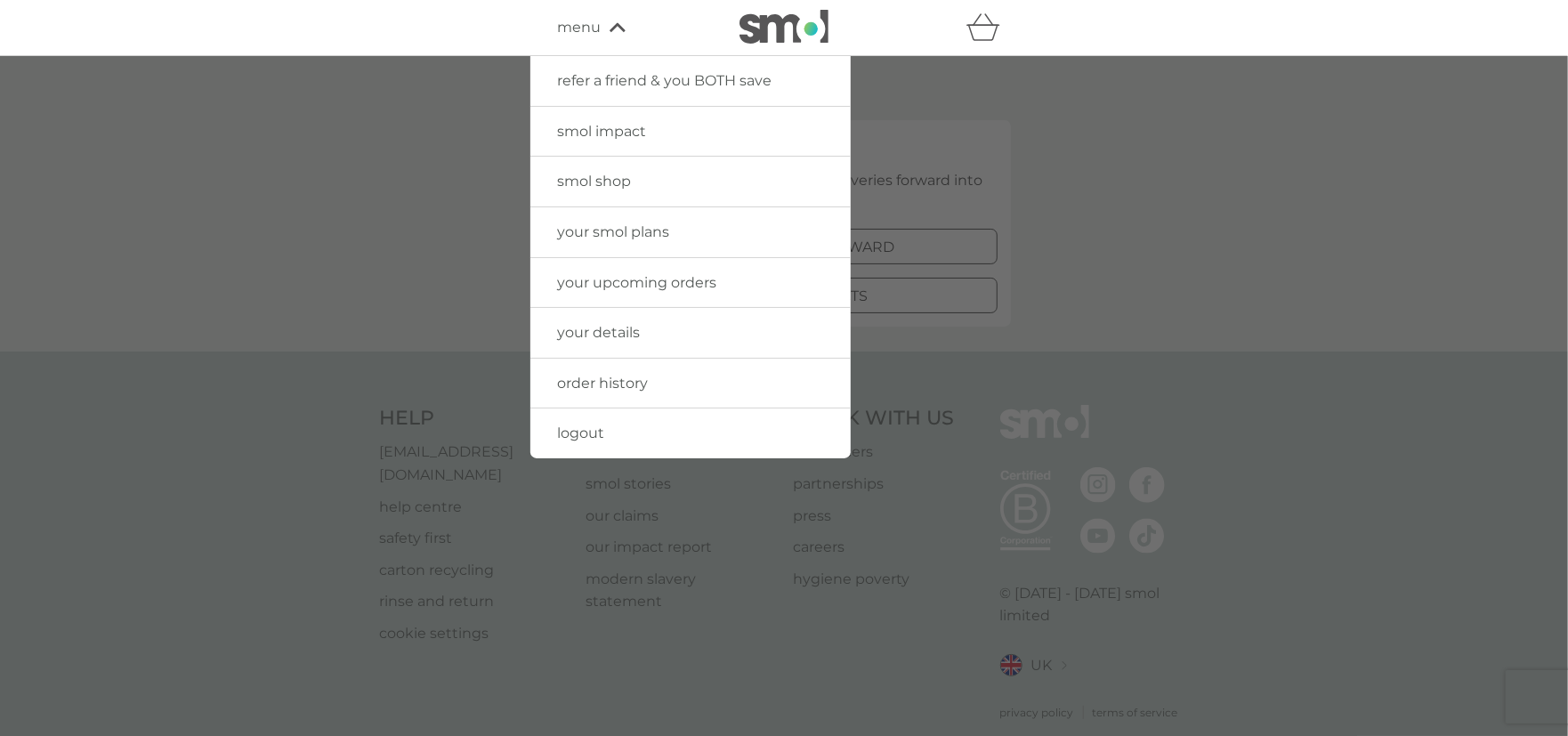
click at [576, 31] on span "menu" at bounding box center [579, 27] width 44 height 23
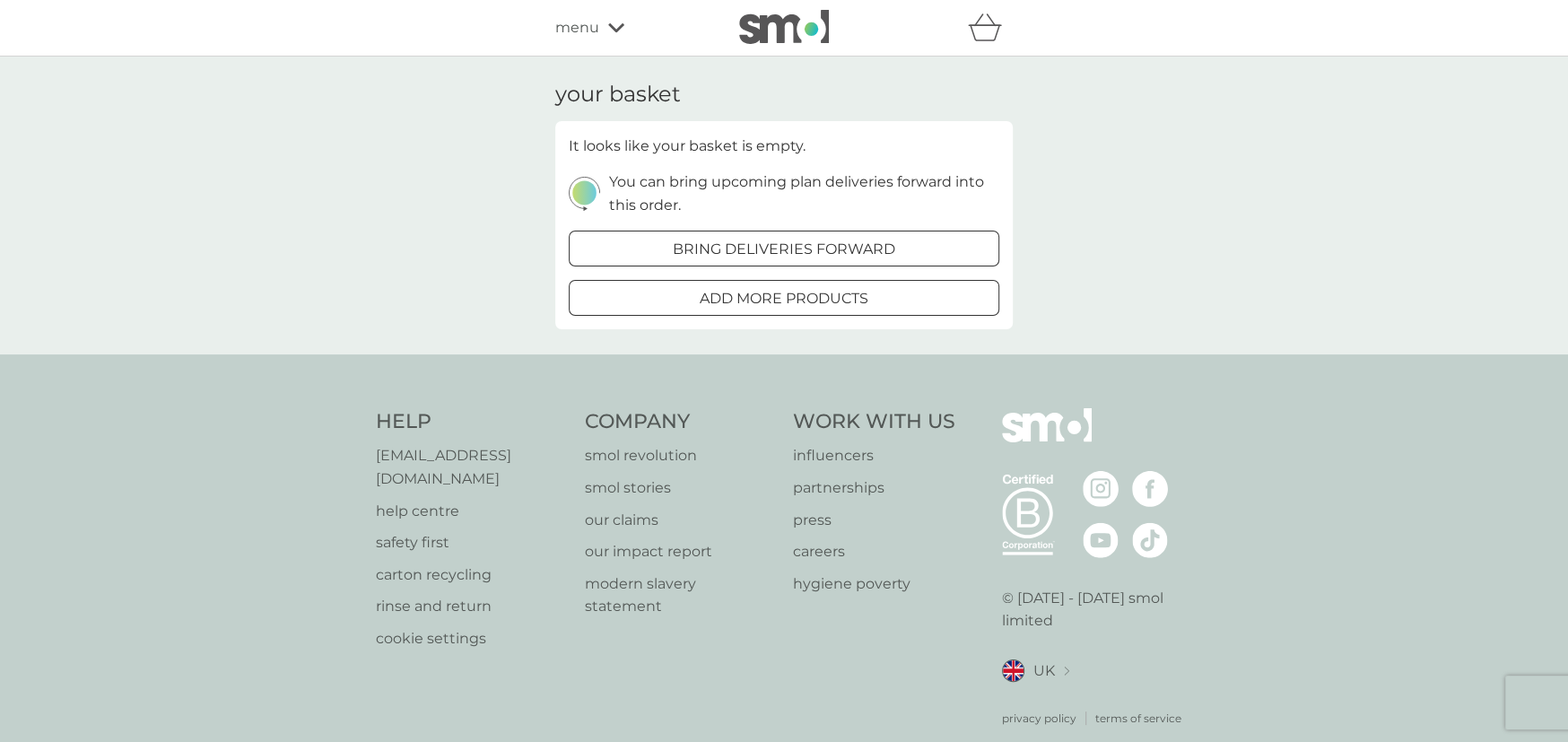
click at [574, 30] on span "menu" at bounding box center [577, 28] width 44 height 23
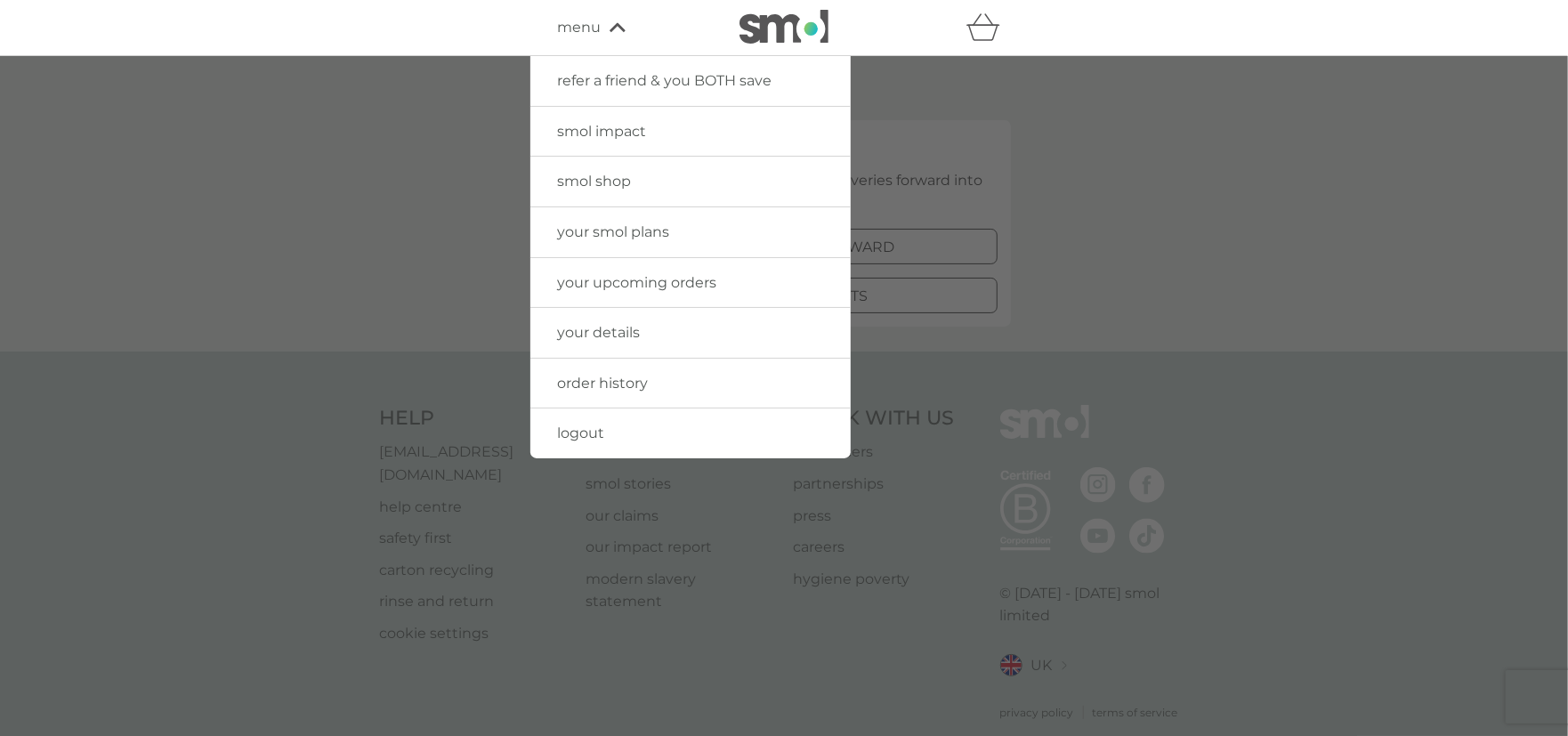
click at [611, 224] on span "your smol plans" at bounding box center [613, 232] width 113 height 16
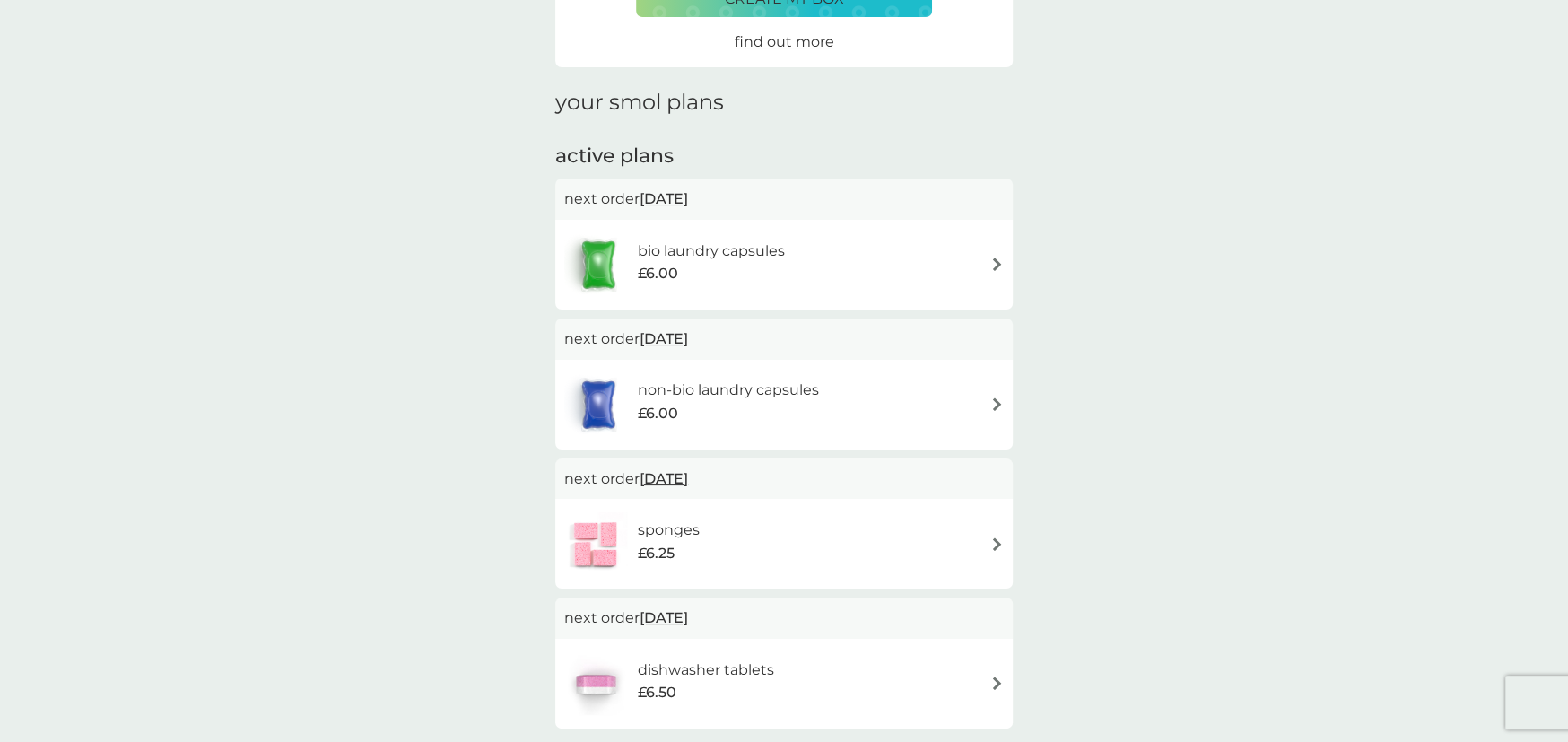
scroll to position [179, 0]
click at [659, 339] on span "15 Sep 2025" at bounding box center [663, 337] width 49 height 35
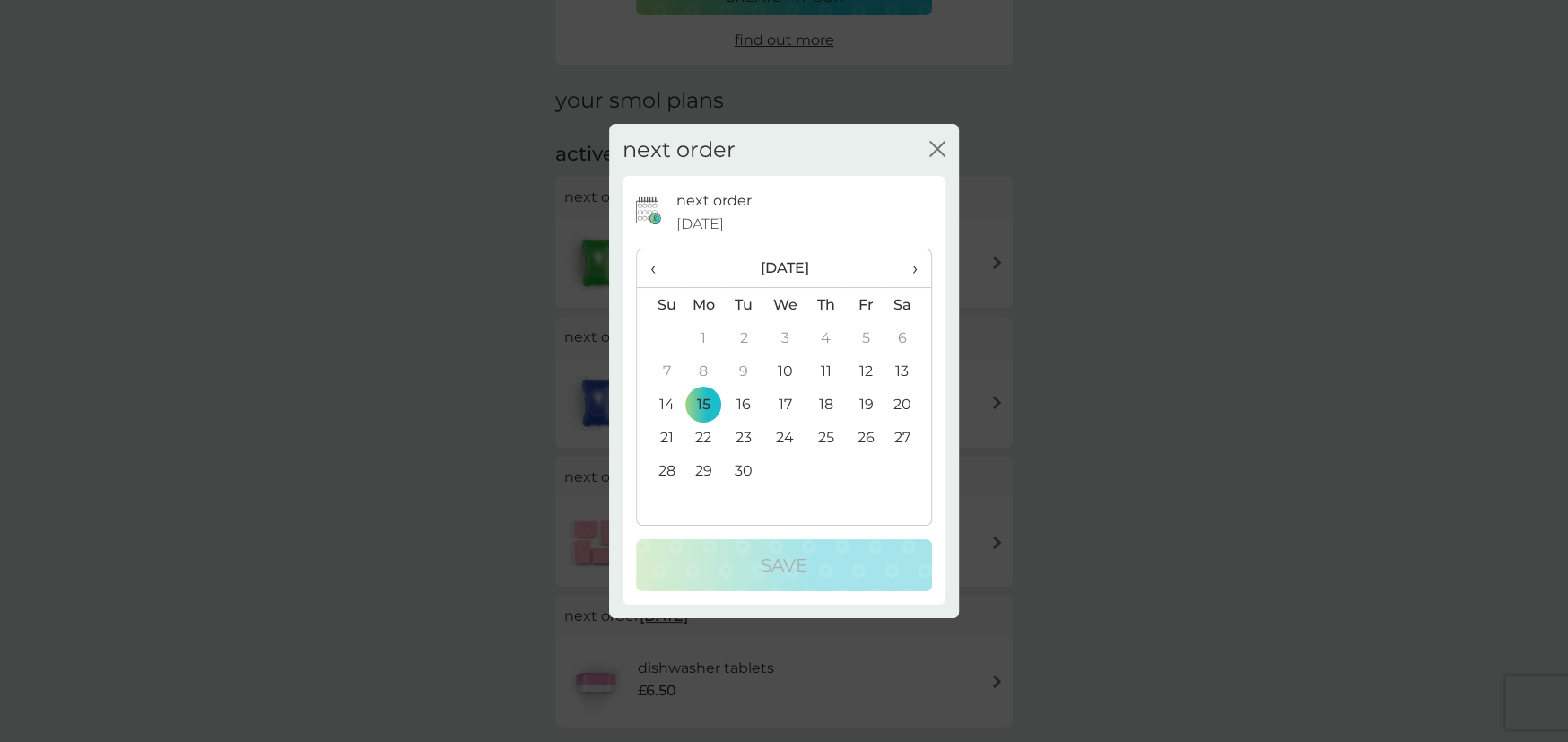
click at [867, 370] on td "12" at bounding box center [866, 371] width 41 height 33
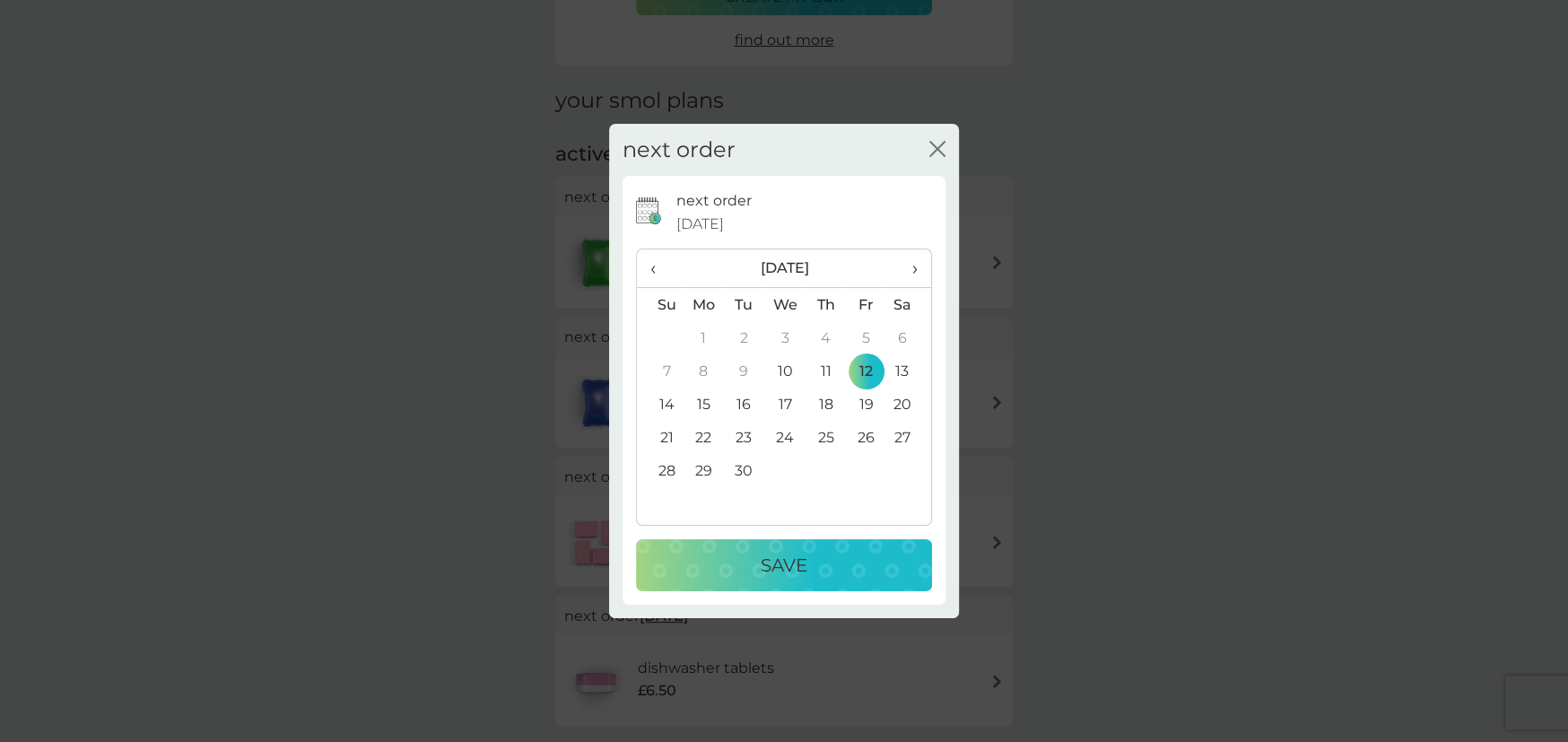
click at [789, 568] on p "Save" at bounding box center [784, 565] width 47 height 29
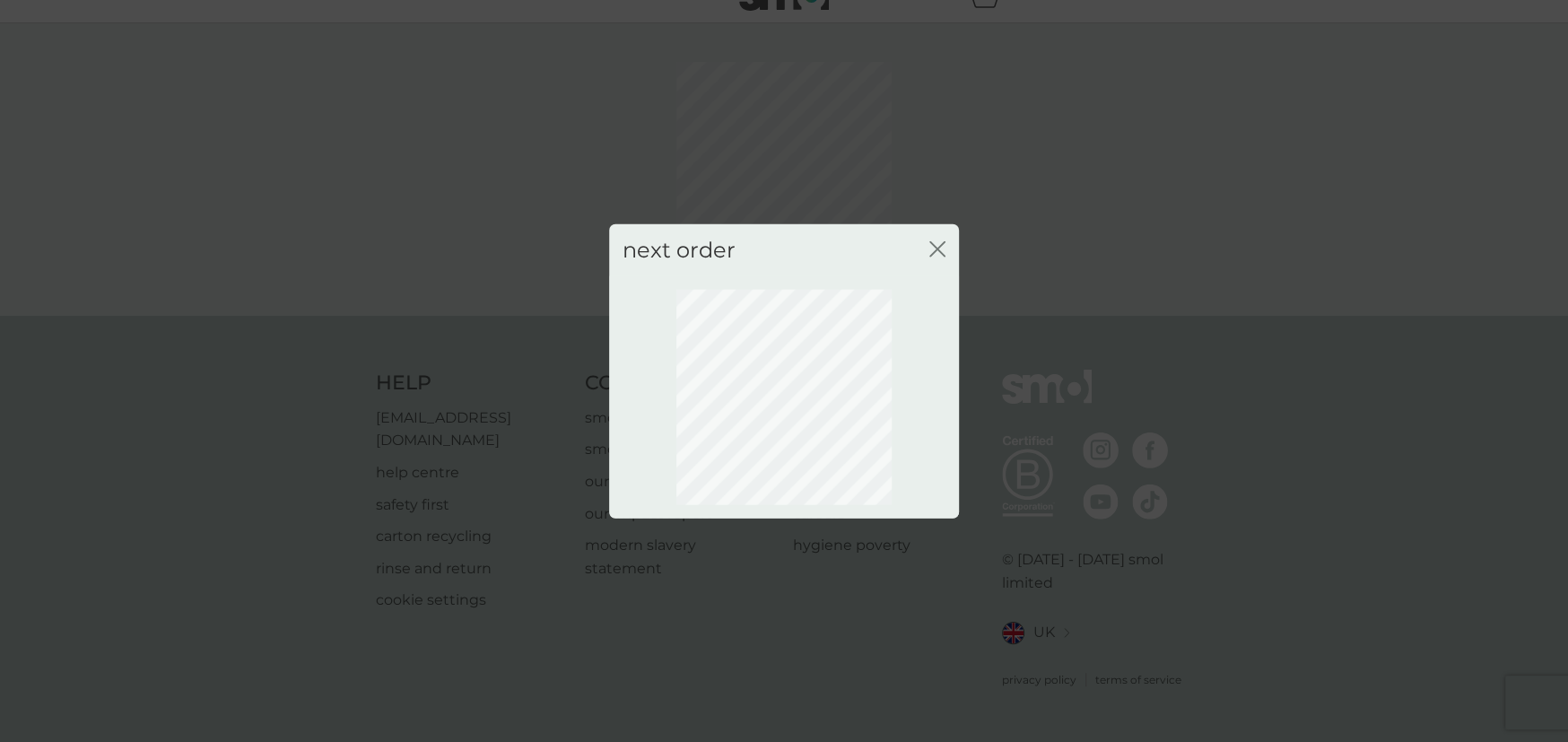
scroll to position [10, 0]
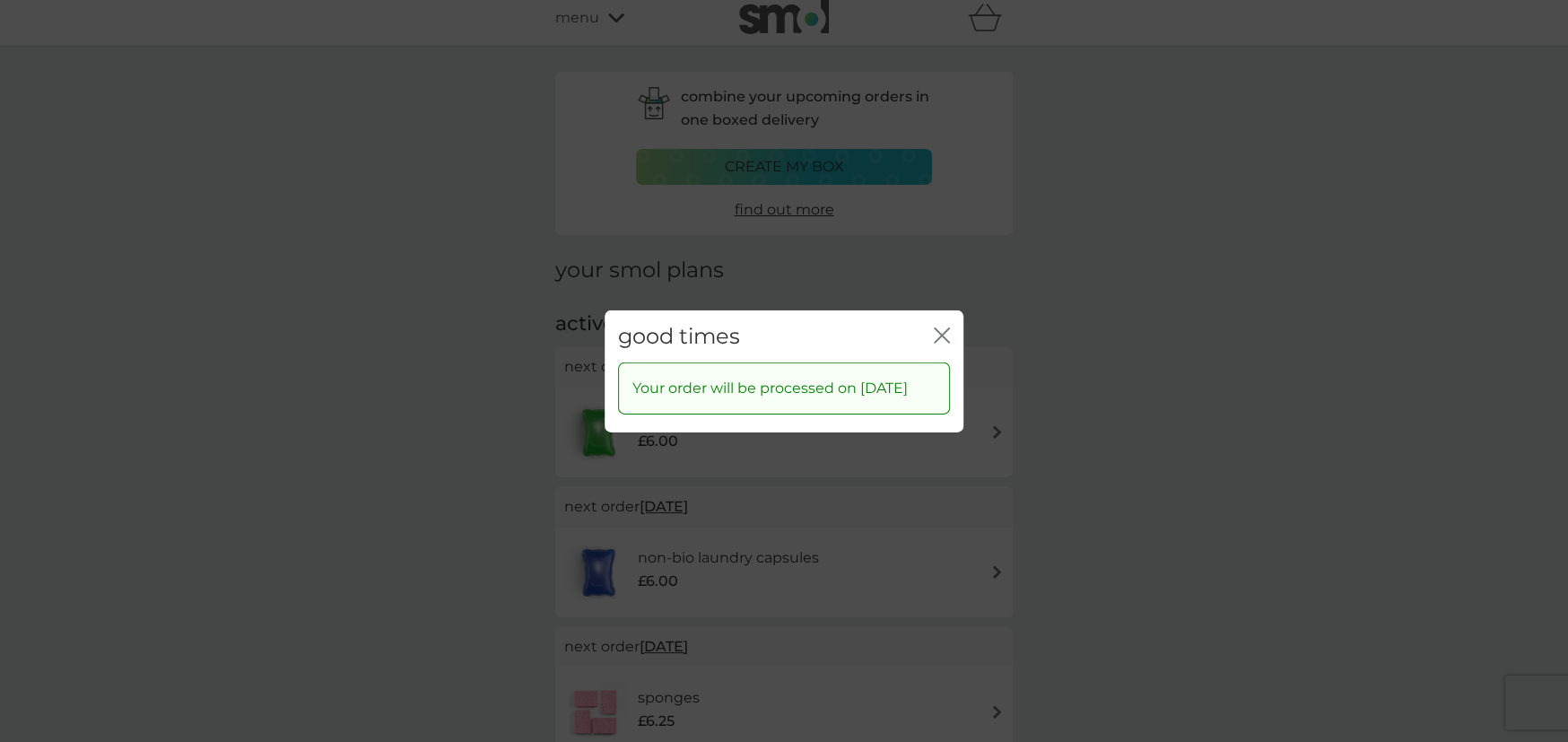
click at [939, 328] on icon "close" at bounding box center [938, 335] width 7 height 15
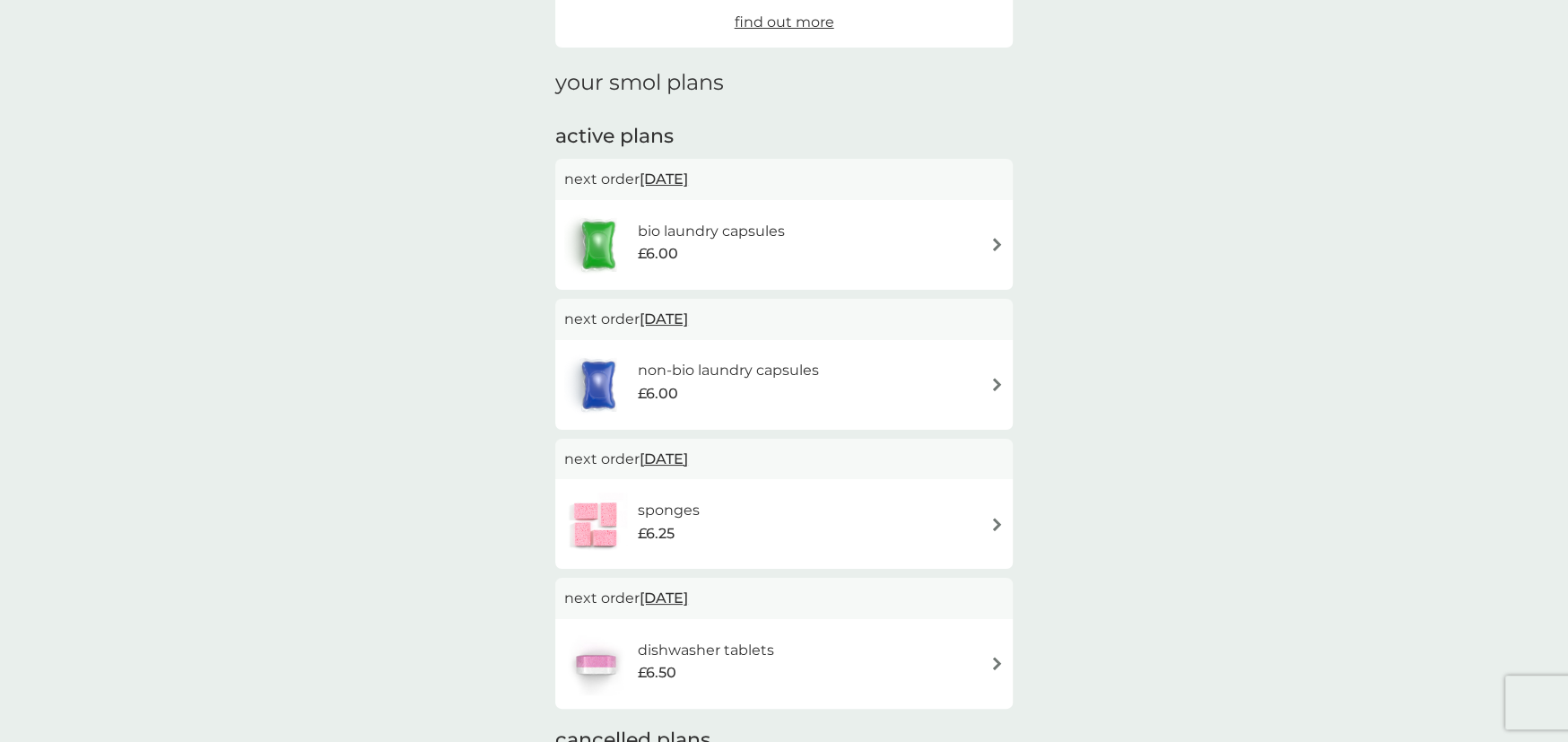
scroll to position [231, 0]
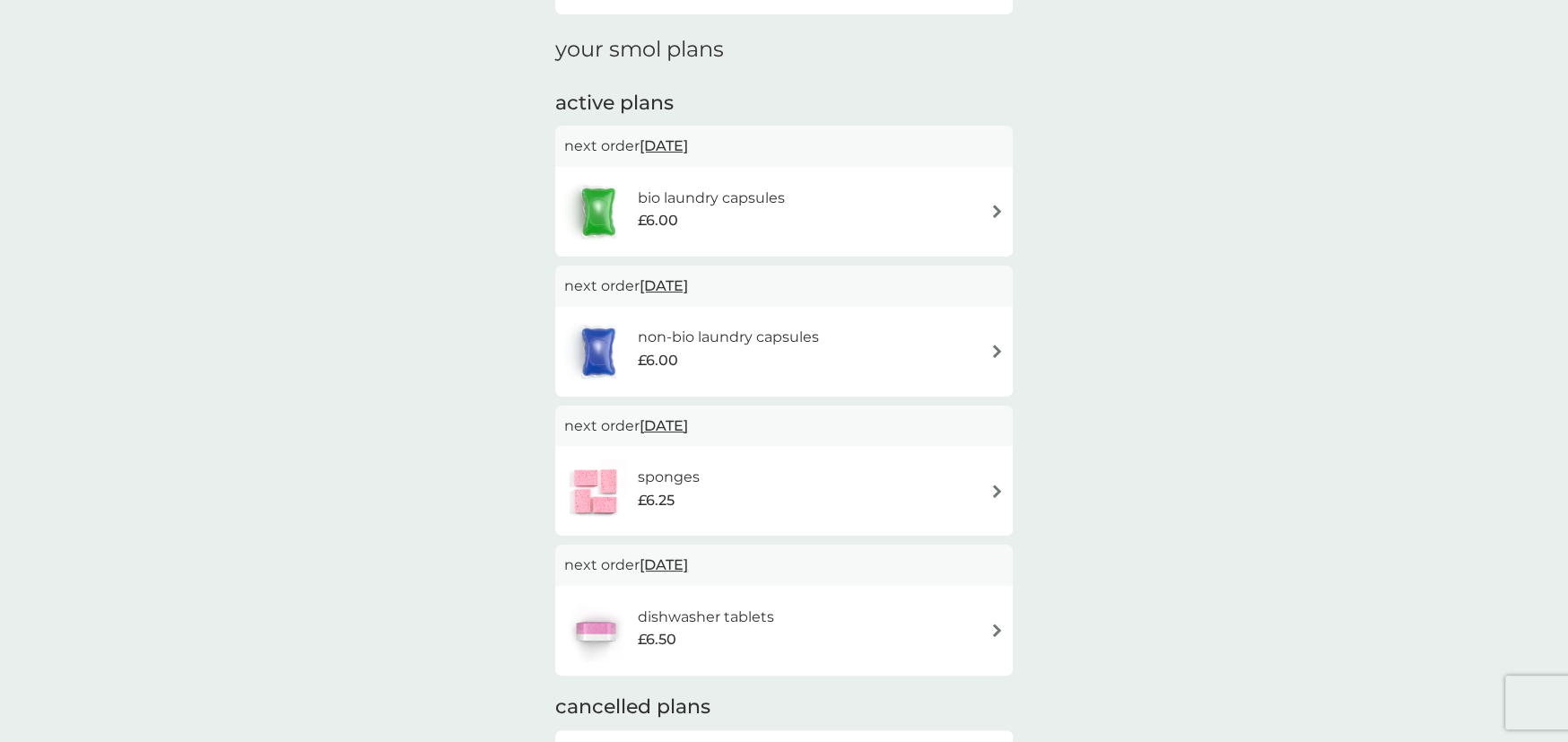
click at [679, 146] on span "10 Sep 2025" at bounding box center [663, 146] width 49 height 35
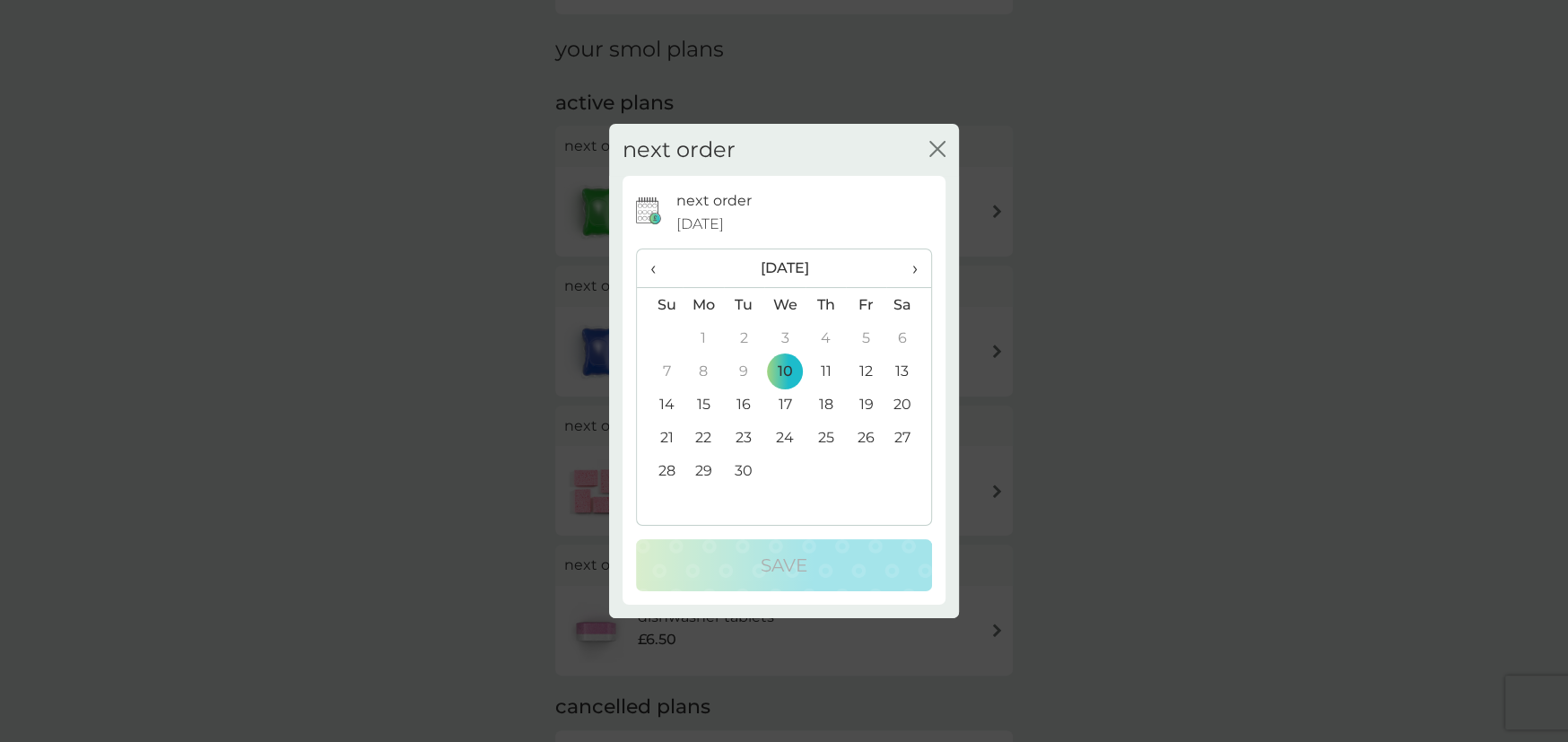
click at [936, 154] on icon "close" at bounding box center [937, 150] width 17 height 17
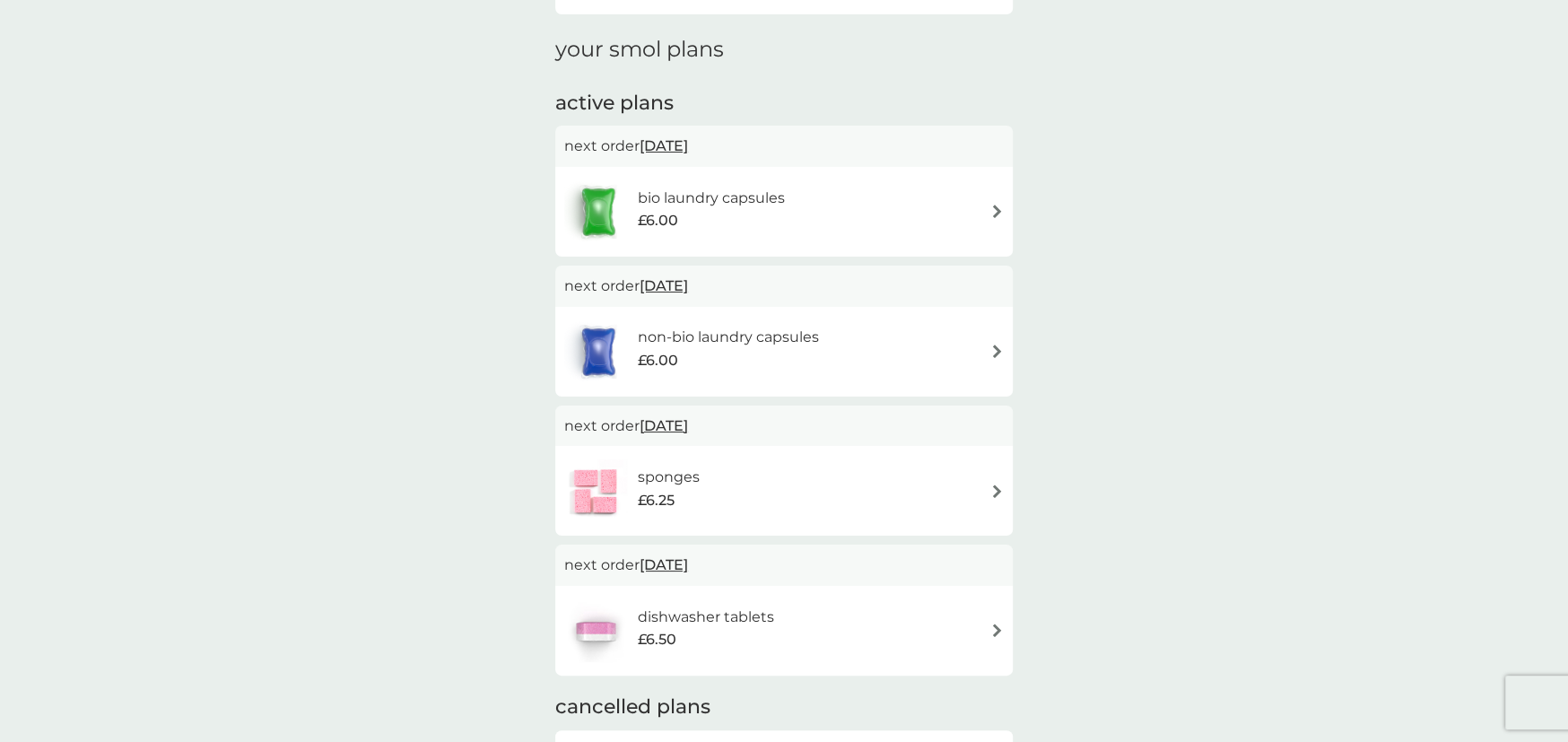
scroll to position [0, 0]
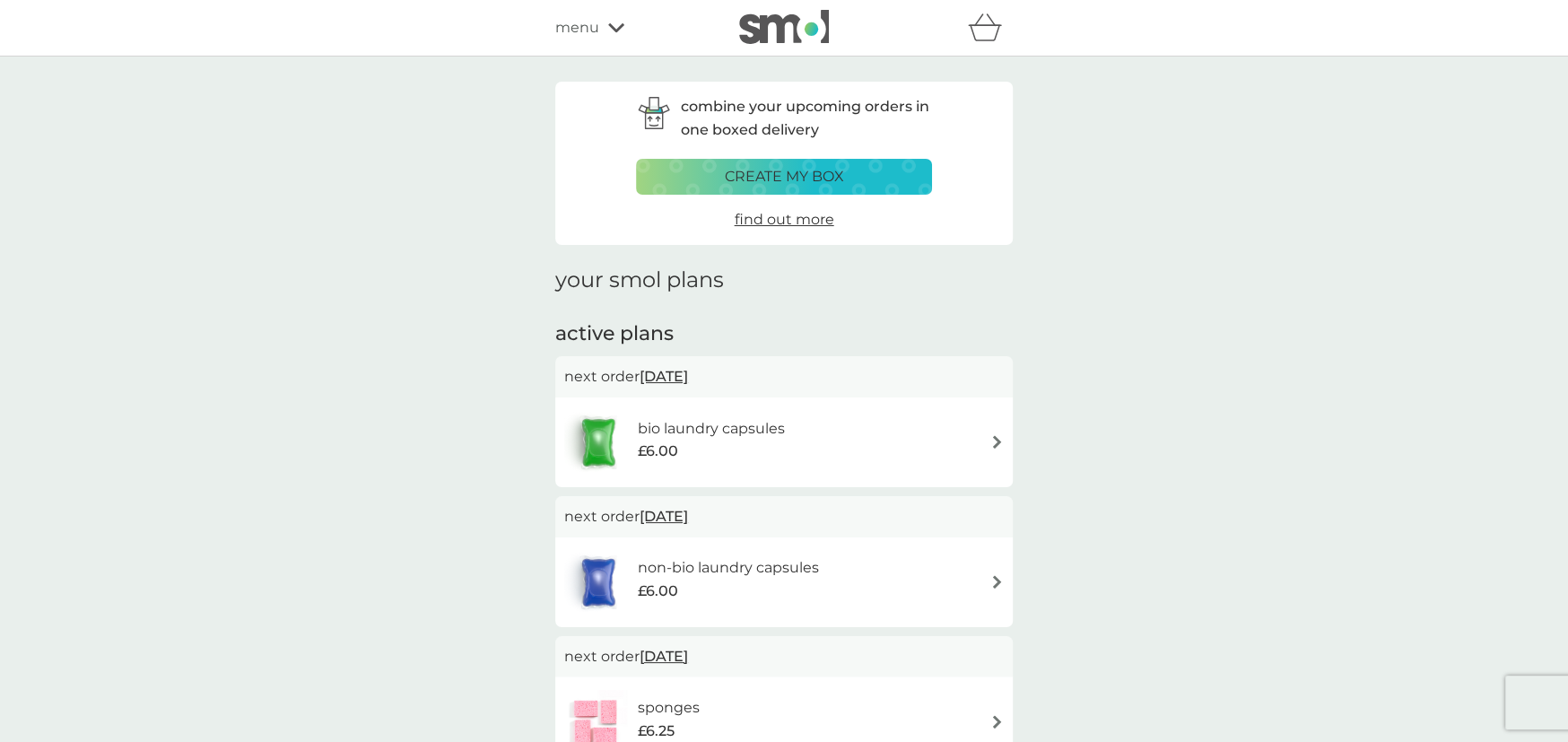
click at [586, 30] on span "menu" at bounding box center [577, 28] width 44 height 23
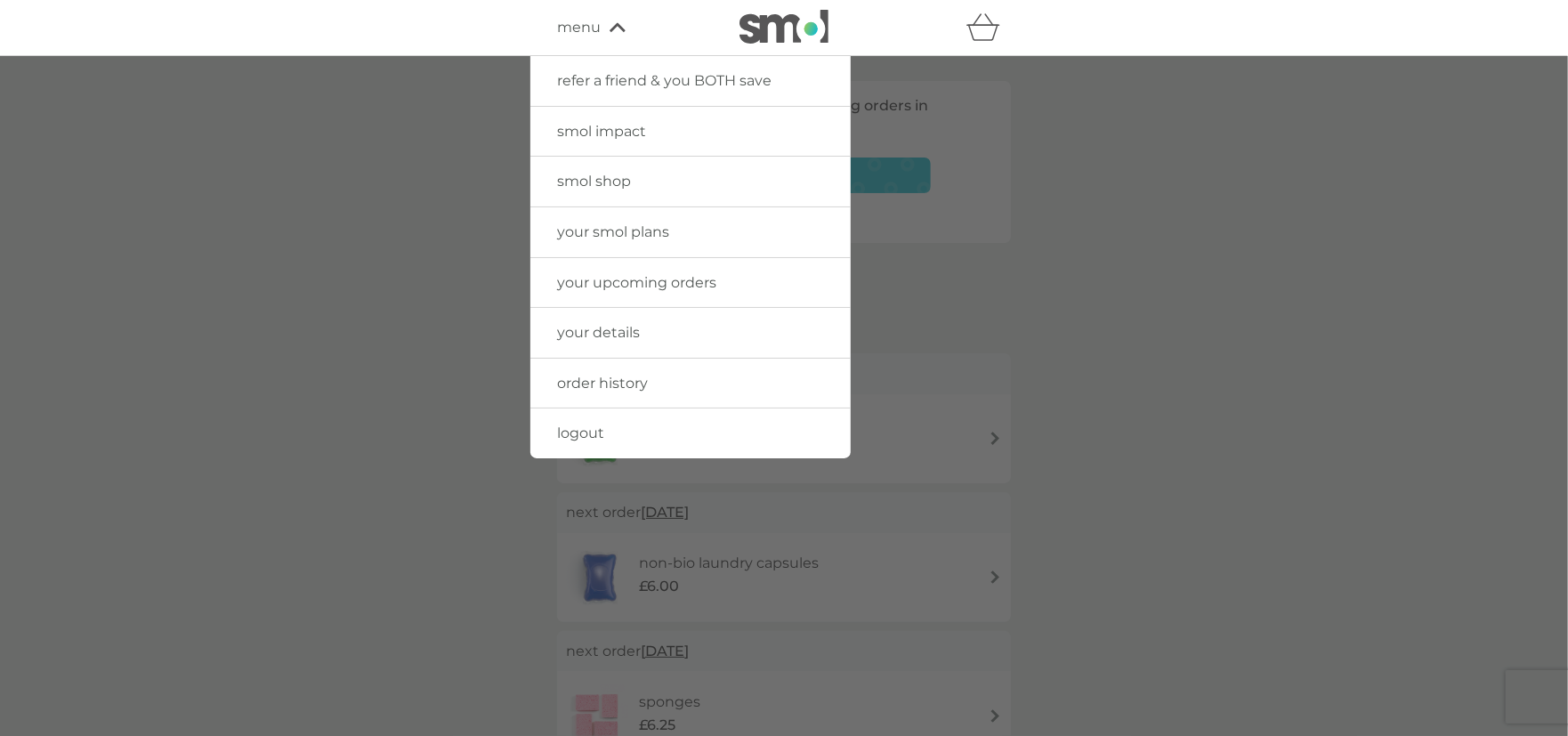
click at [639, 231] on span "your smol plans" at bounding box center [613, 232] width 113 height 16
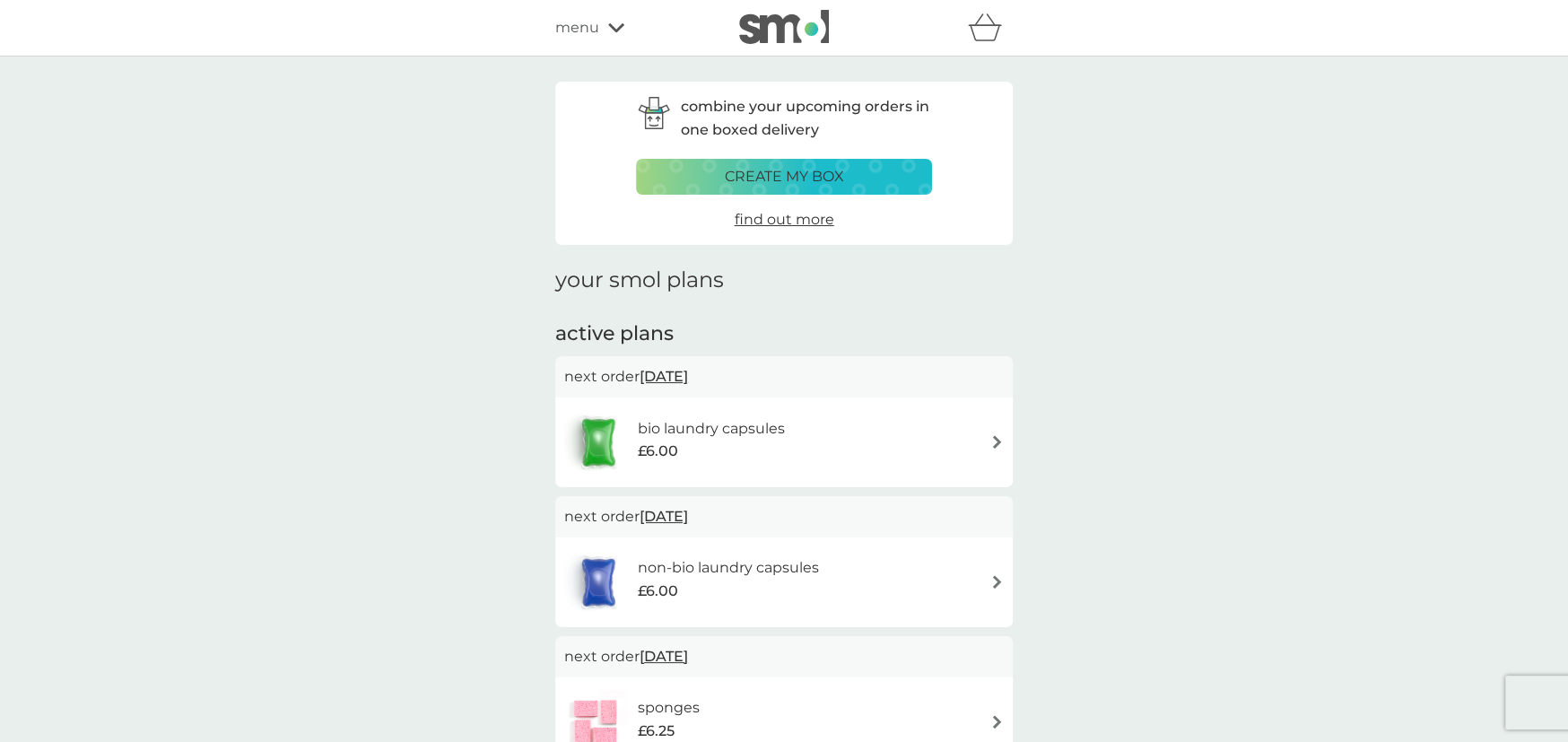
click at [811, 448] on div "bio laundry capsules £6.00" at bounding box center [784, 442] width 439 height 63
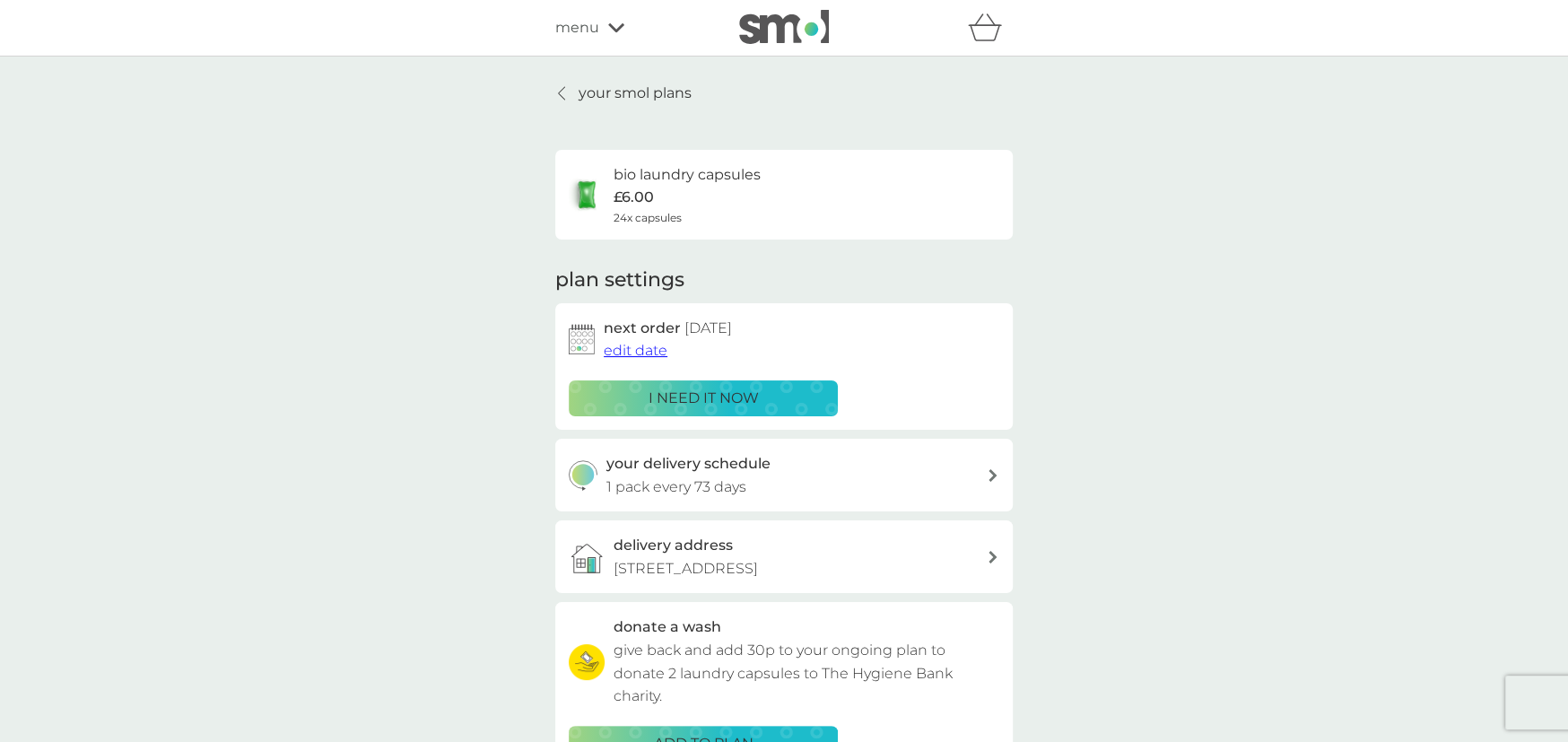
scroll to position [29, 0]
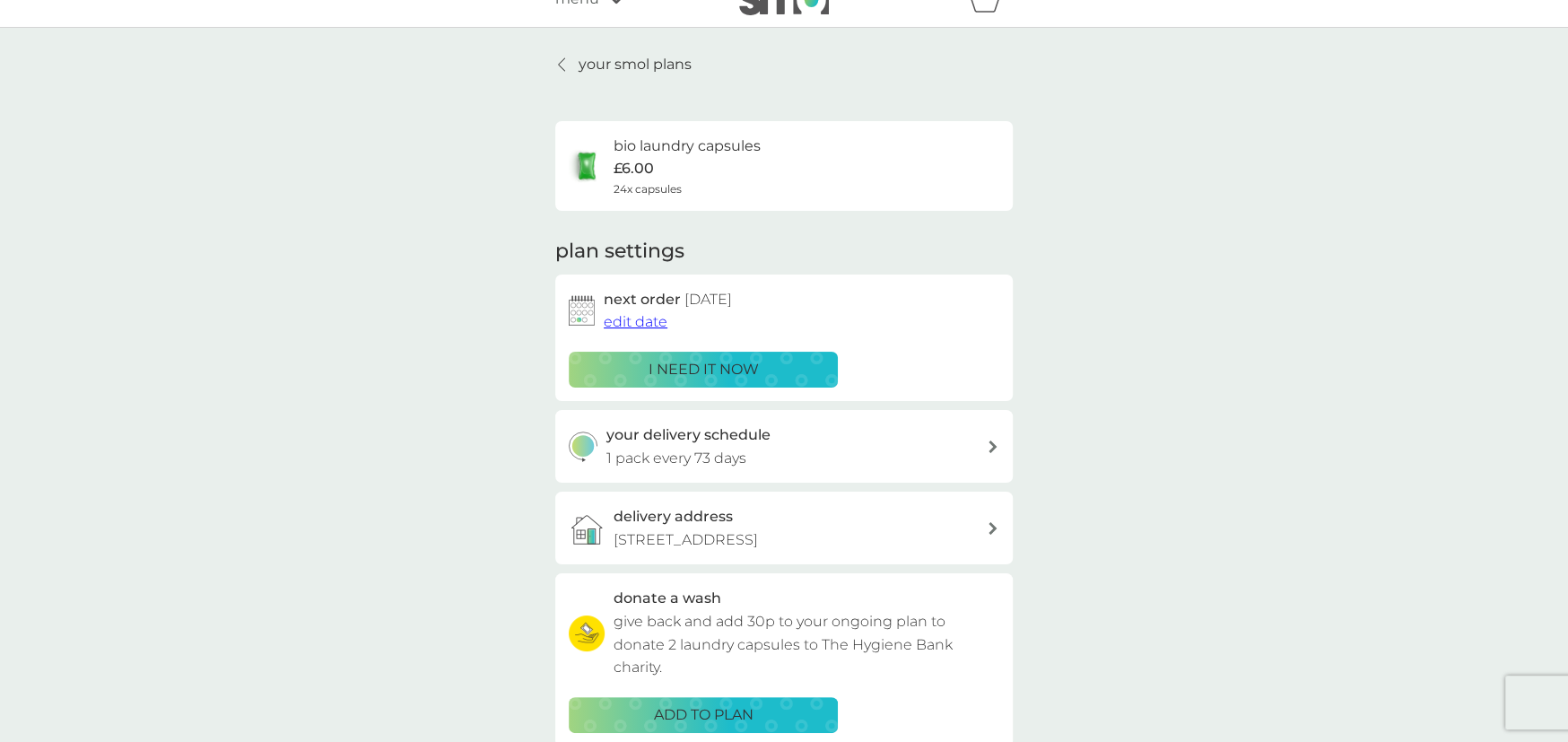
click at [933, 446] on div "your delivery schedule 1 pack every 73 days" at bounding box center [796, 447] width 381 height 46
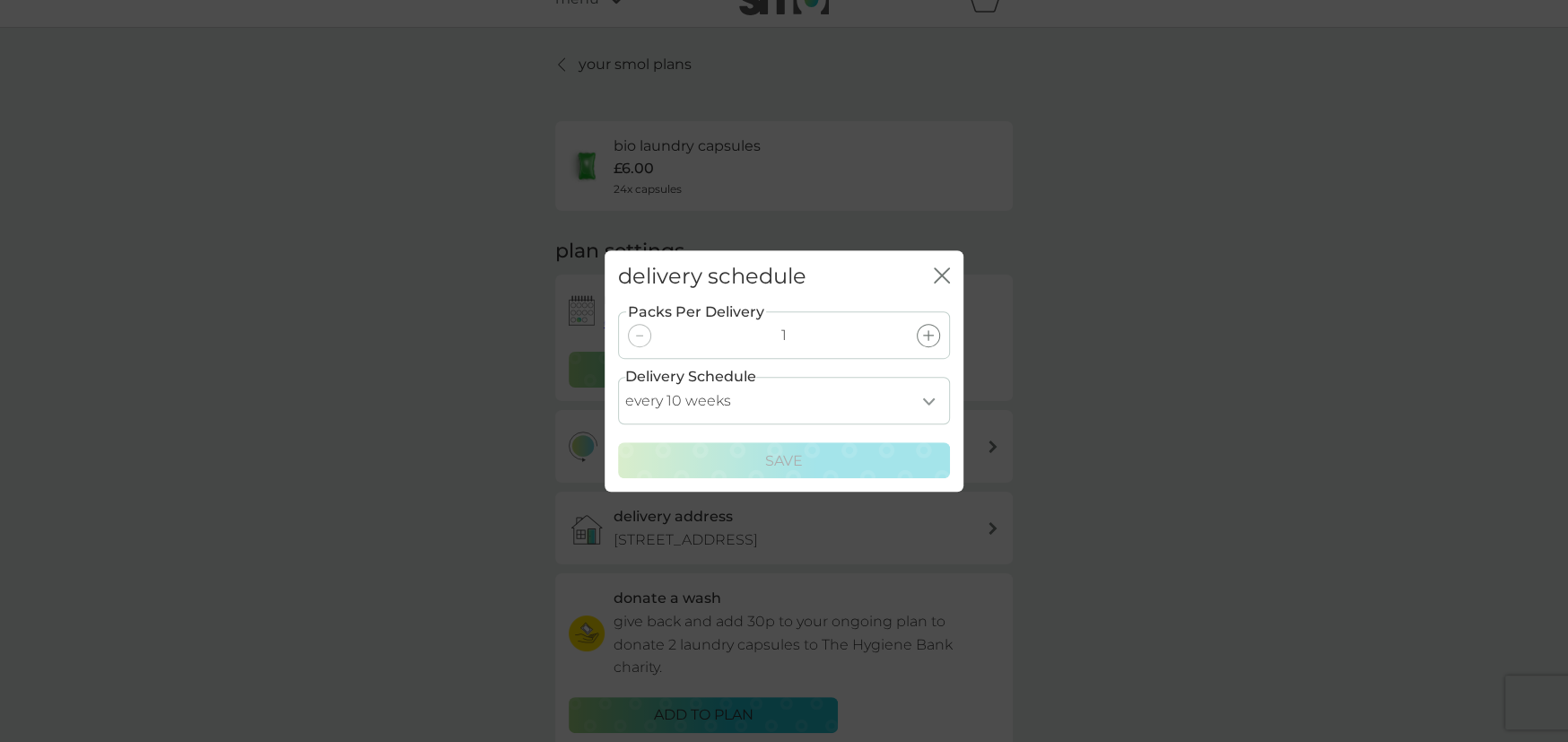
click at [839, 400] on select "every 1 week every 2 weeks every 3 weeks every 4 weeks every 5 weeks every 6 we…" at bounding box center [784, 401] width 332 height 48
select select "56"
click at [618, 377] on select "every 1 week every 2 weeks every 3 weeks every 4 weeks every 5 weeks every 6 we…" at bounding box center [784, 401] width 332 height 48
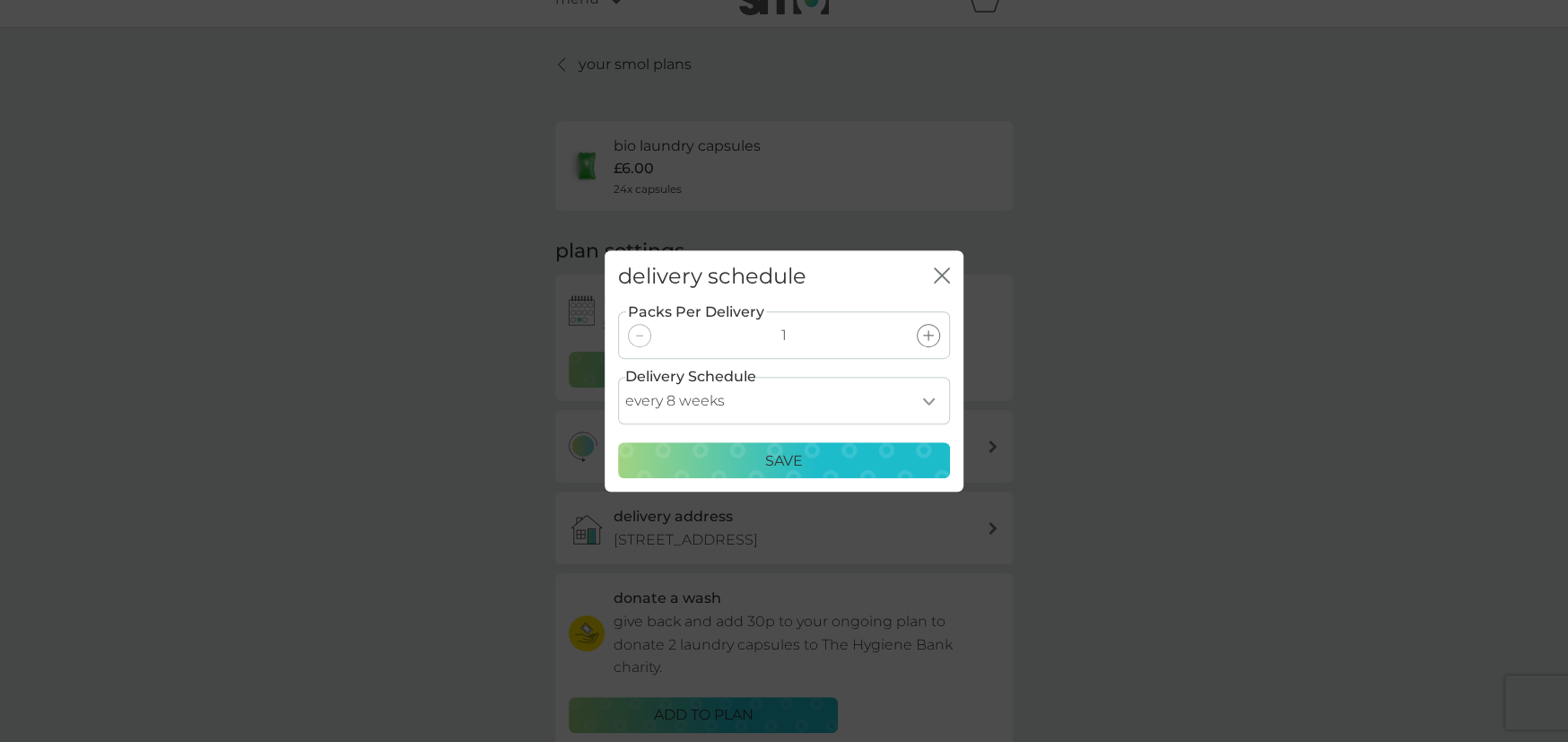
click at [777, 455] on p "Save" at bounding box center [783, 461] width 38 height 23
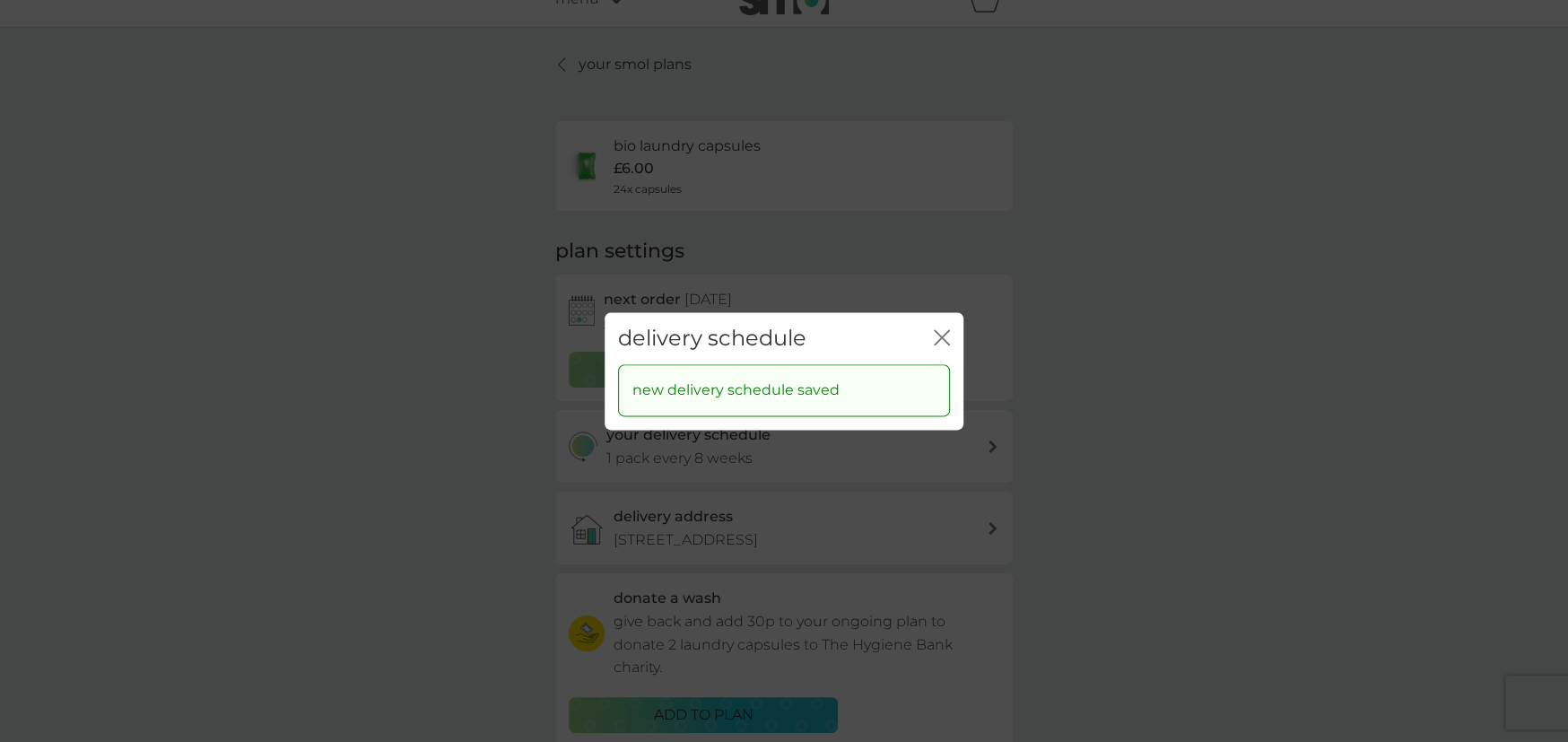
click at [942, 331] on icon "close" at bounding box center [942, 338] width 17 height 17
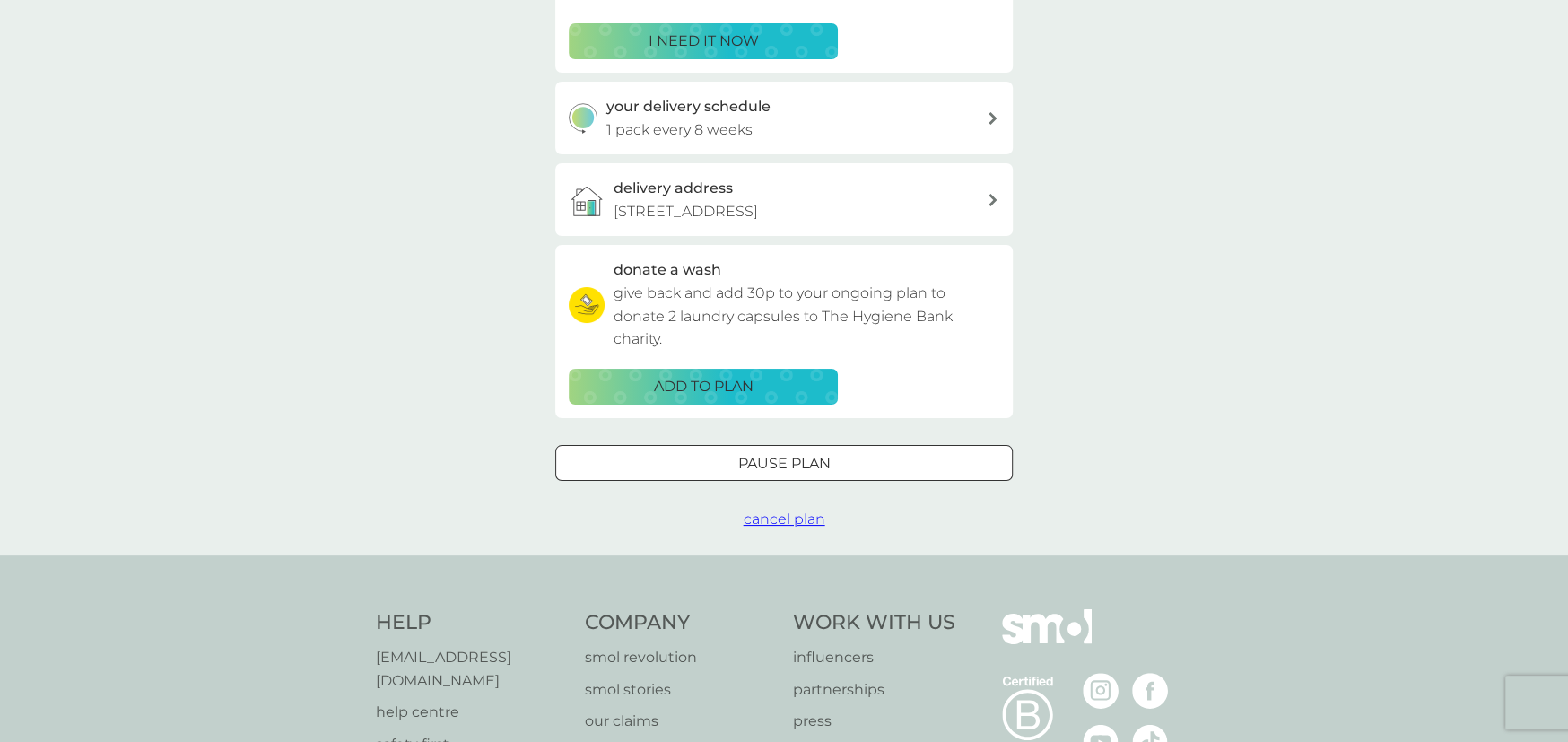
scroll to position [0, 0]
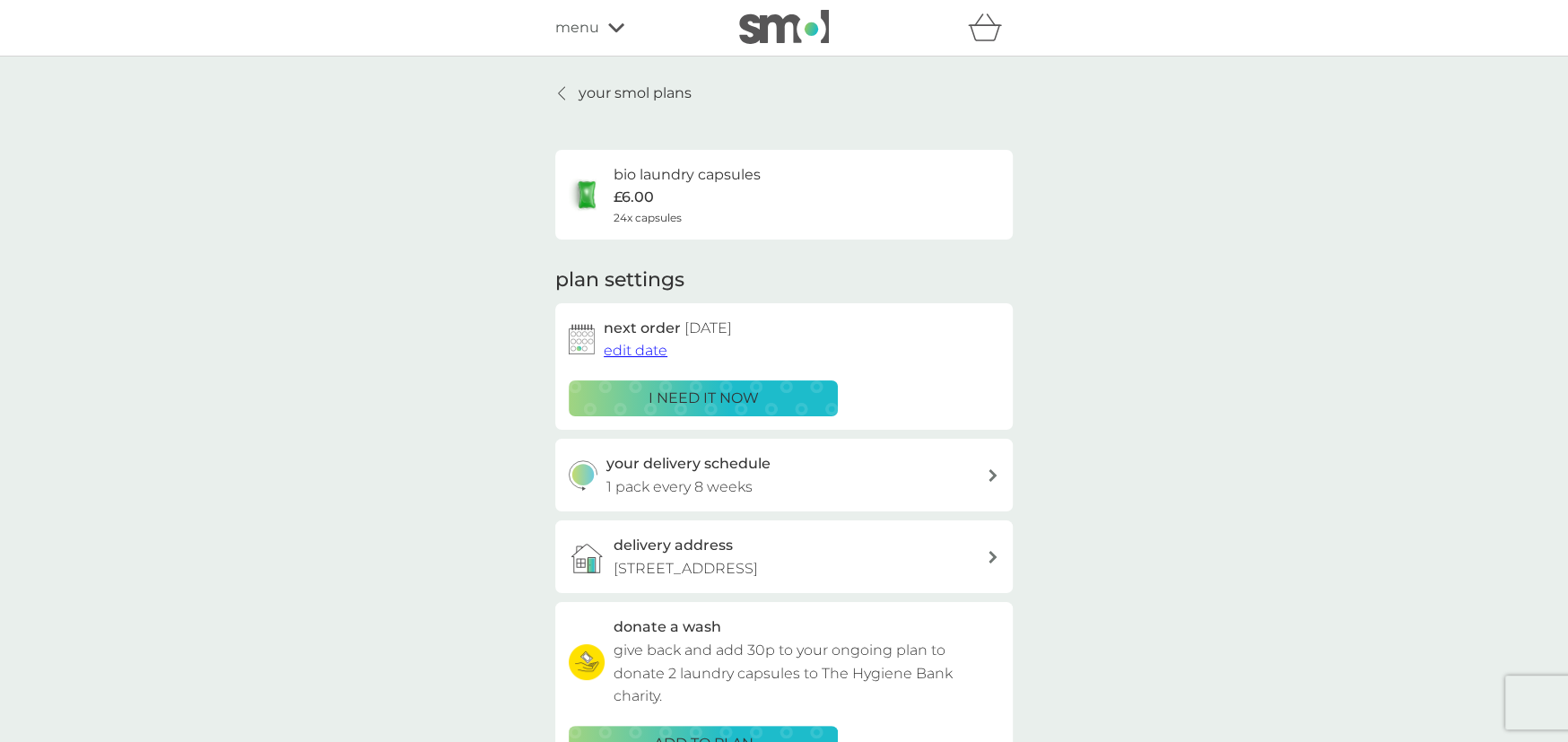
click at [617, 81] on p "your smol plans" at bounding box center [635, 92] width 113 height 23
